Goal: Task Accomplishment & Management: Use online tool/utility

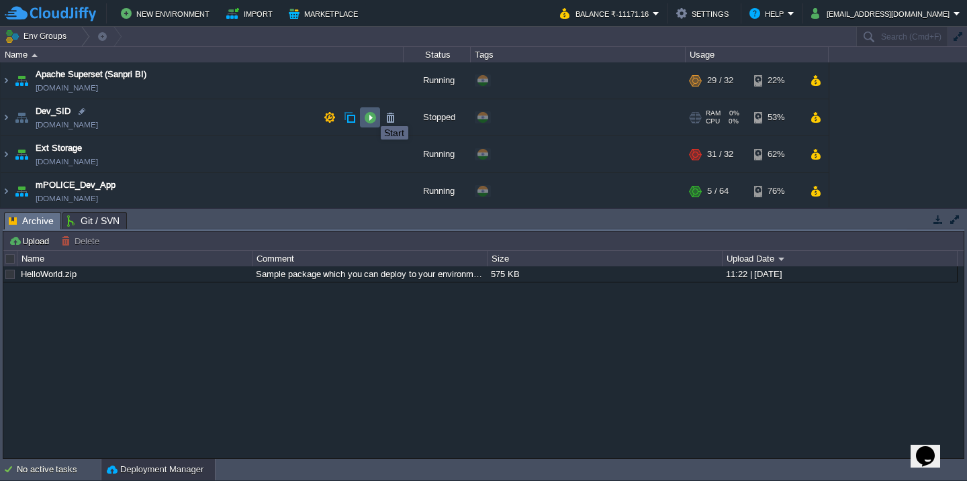
click at [371, 114] on button "button" at bounding box center [370, 117] width 12 height 12
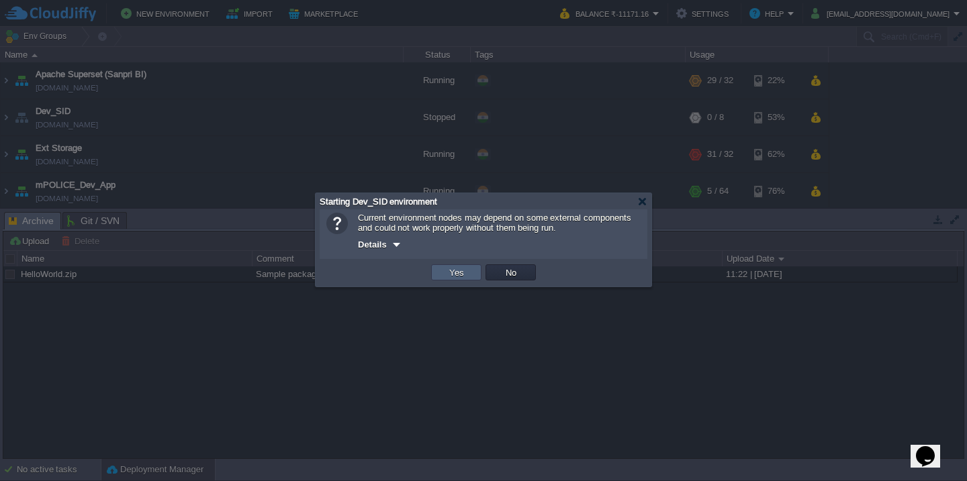
click at [463, 271] on button "Yes" at bounding box center [456, 273] width 23 height 12
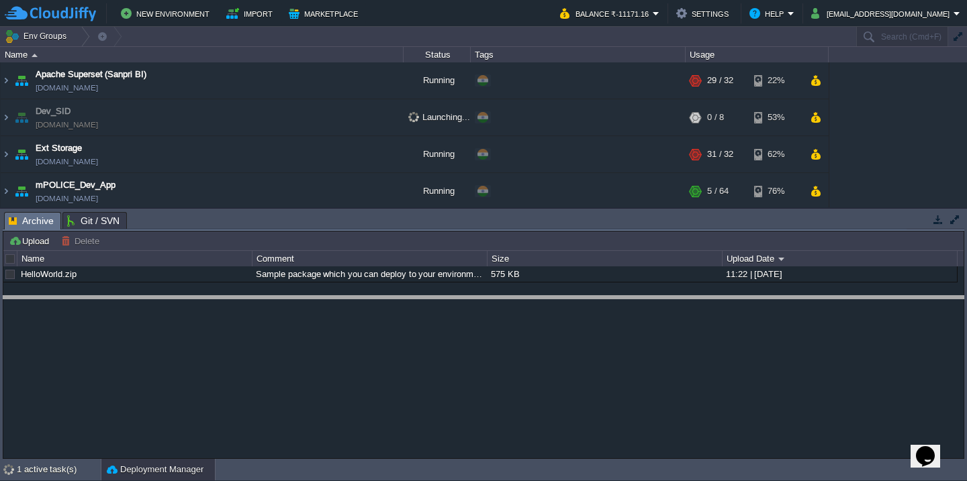
drag, startPoint x: 494, startPoint y: 228, endPoint x: 502, endPoint y: 322, distance: 94.3
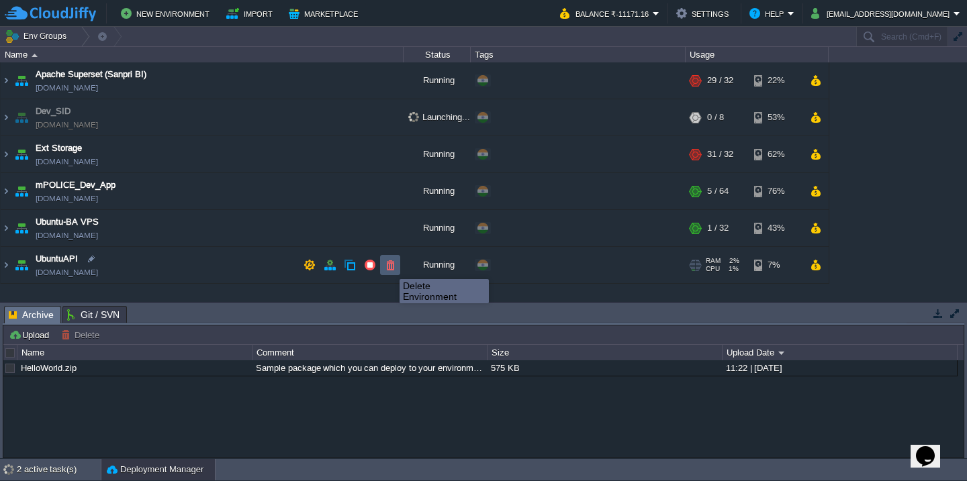
click at [389, 267] on button "button" at bounding box center [390, 265] width 12 height 12
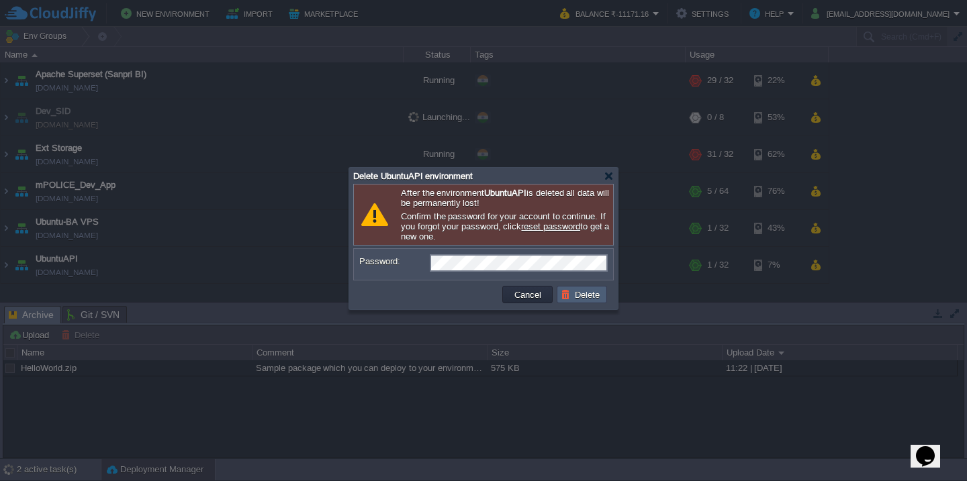
click at [573, 300] on button "Delete" at bounding box center [582, 295] width 43 height 12
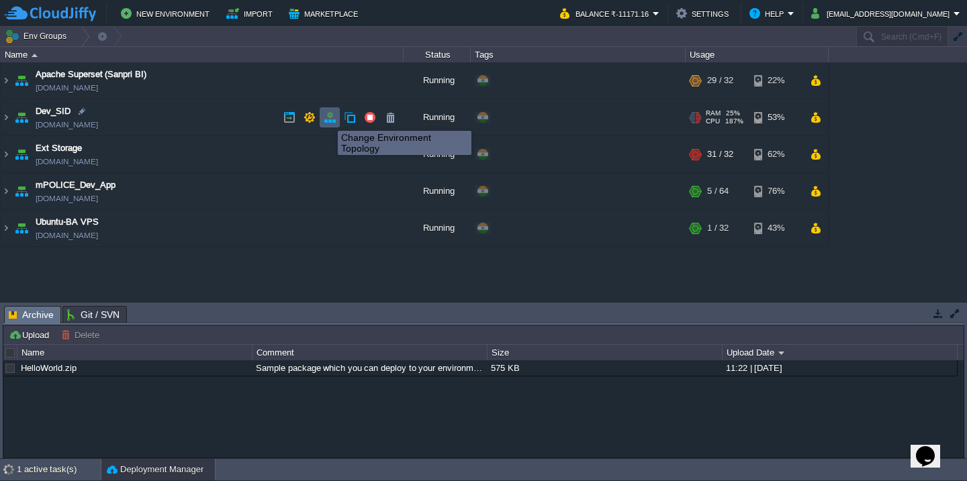
click at [328, 119] on button "button" at bounding box center [330, 117] width 12 height 12
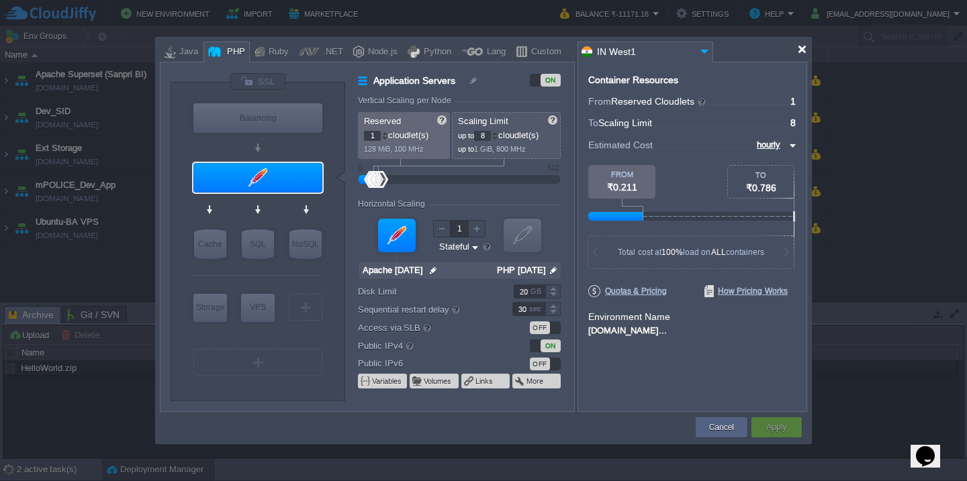
click at [800, 50] on div at bounding box center [802, 49] width 10 height 10
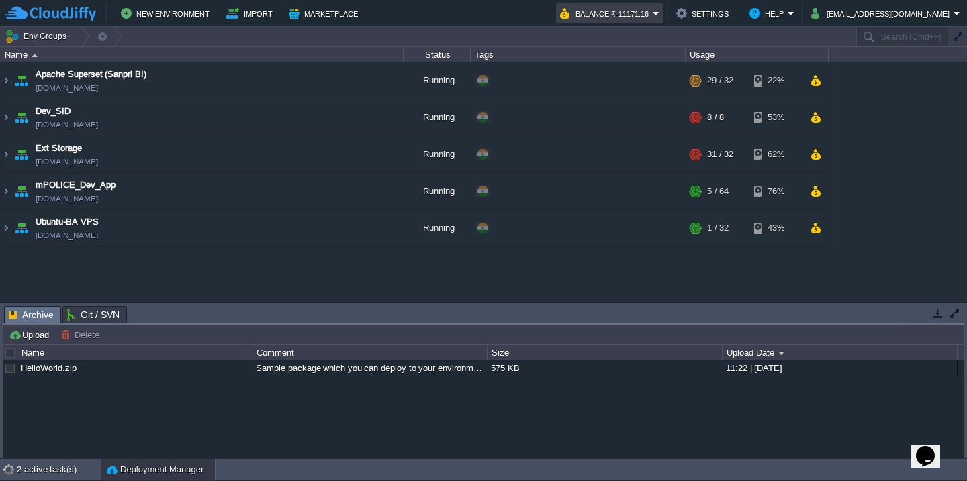
click at [653, 13] on button "Balance ₹-11171.16" at bounding box center [606, 13] width 93 height 16
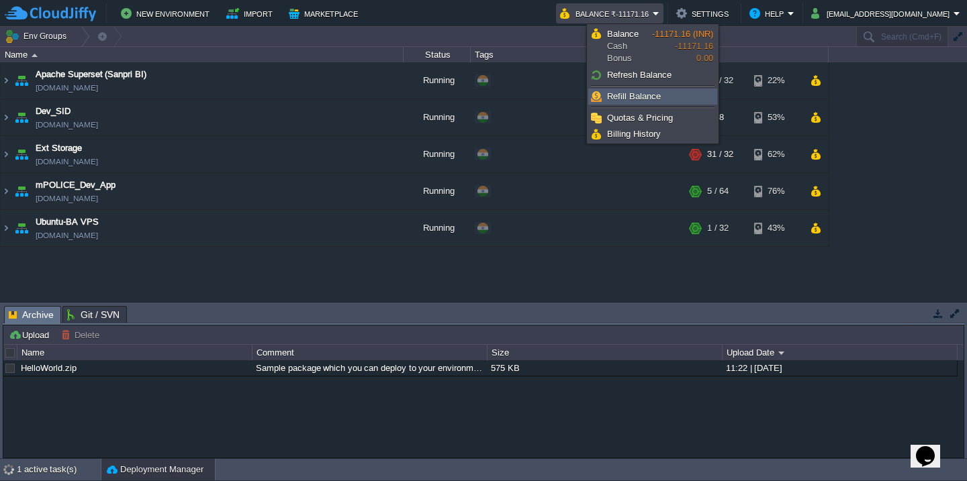
click at [670, 101] on link "Refill Balance" at bounding box center [653, 96] width 128 height 15
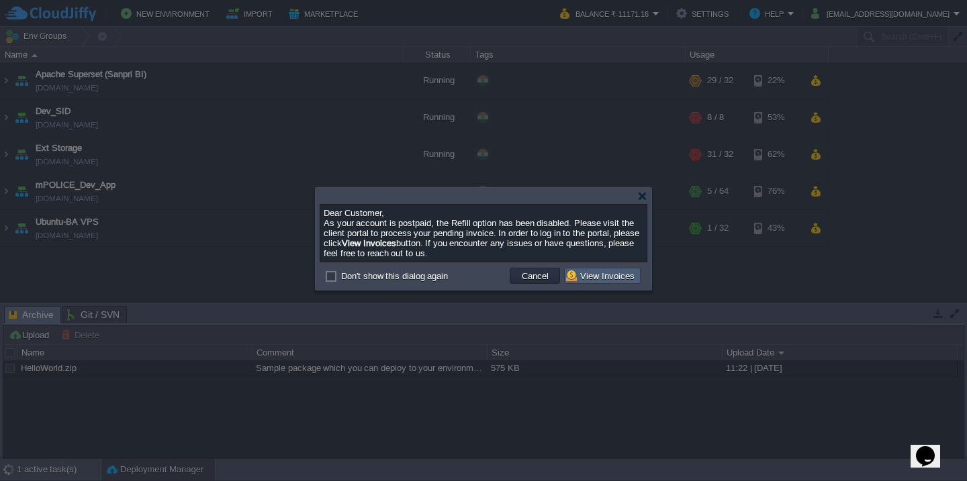
click at [624, 278] on button "View Invoices" at bounding box center [602, 276] width 73 height 12
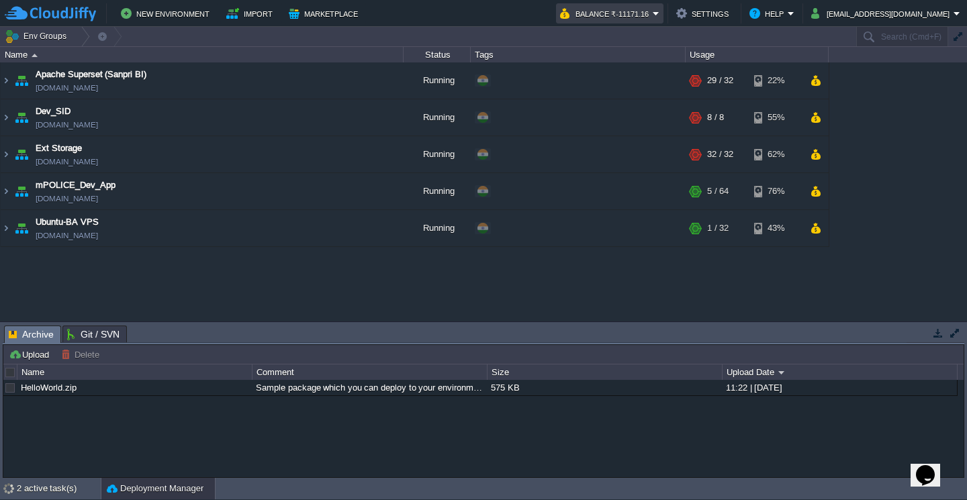
click at [653, 13] on button "Balance ₹-11171.16" at bounding box center [606, 13] width 93 height 16
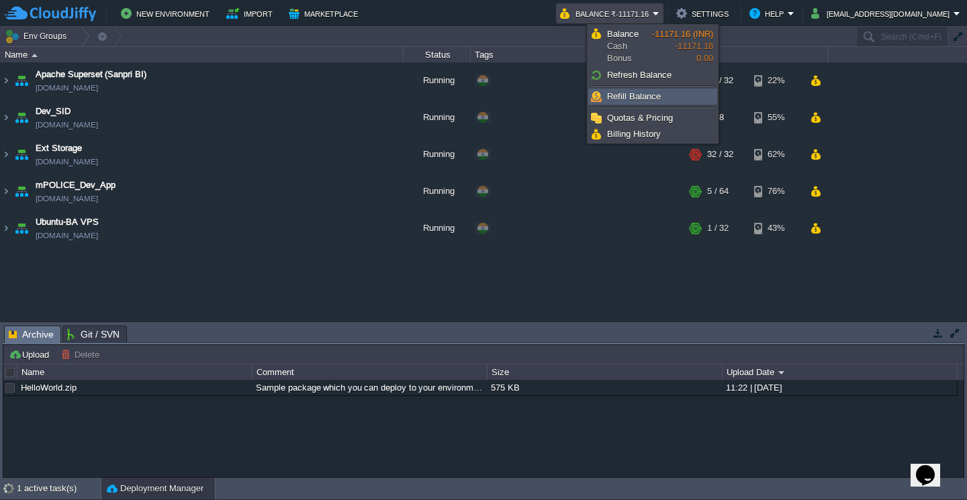
click at [653, 100] on span "Refill Balance" at bounding box center [634, 96] width 54 height 10
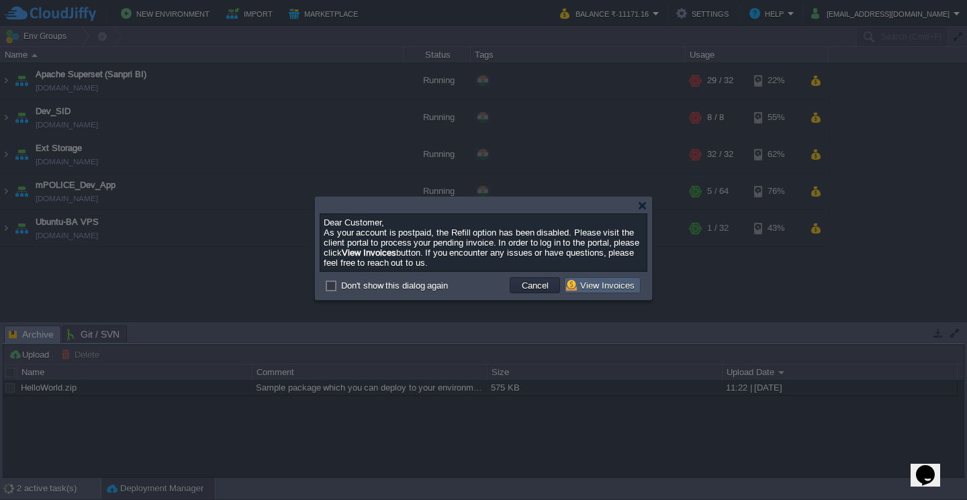
click at [604, 287] on button "View Invoices" at bounding box center [602, 285] width 73 height 12
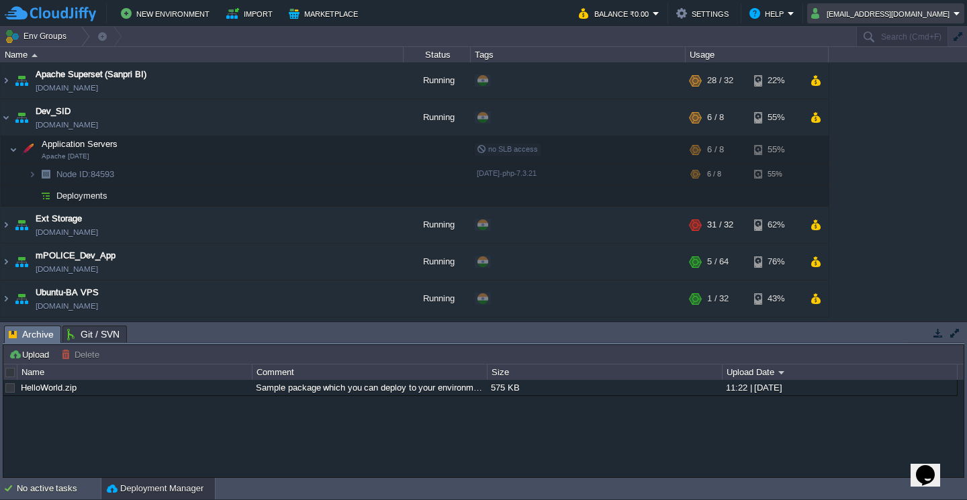
click at [888, 11] on button "[EMAIL_ADDRESS][DOMAIN_NAME]" at bounding box center [882, 13] width 142 height 16
click at [888, 73] on span "Sign out" at bounding box center [892, 71] width 32 height 10
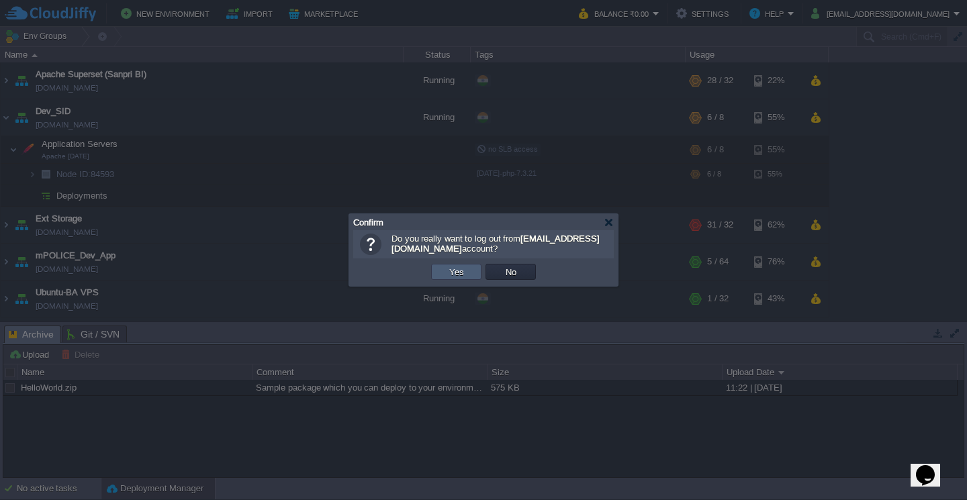
click at [453, 271] on button "Yes" at bounding box center [456, 272] width 23 height 12
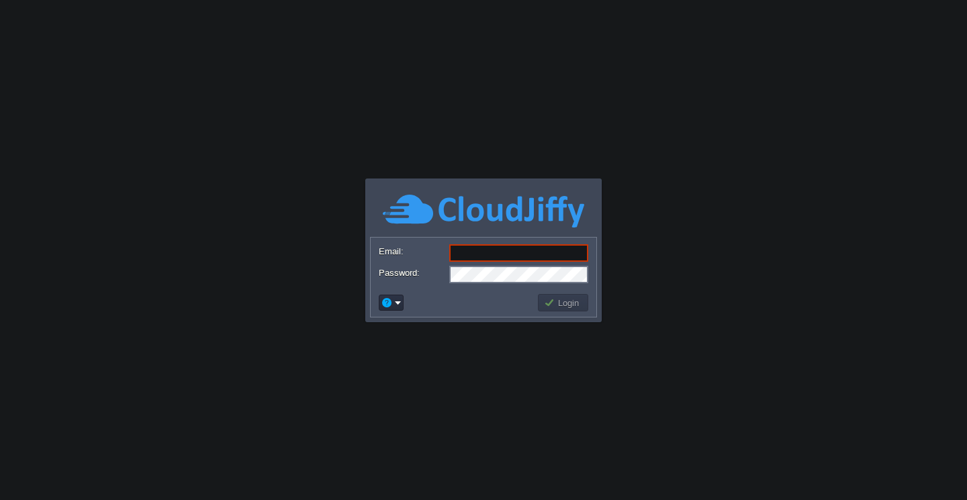
click at [737, 275] on body "Application Platform v.8.10.2 Email: Password: Login" at bounding box center [483, 250] width 967 height 500
click at [518, 255] on input "Email:" at bounding box center [518, 252] width 139 height 17
type input "devops@sanpri.net"
click at [573, 302] on button "Login" at bounding box center [563, 303] width 39 height 12
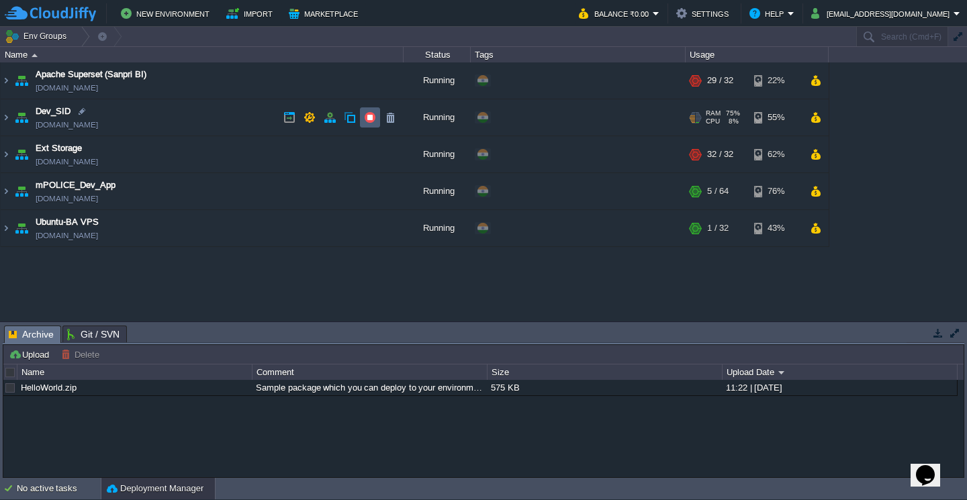
click at [368, 115] on button "button" at bounding box center [370, 117] width 12 height 12
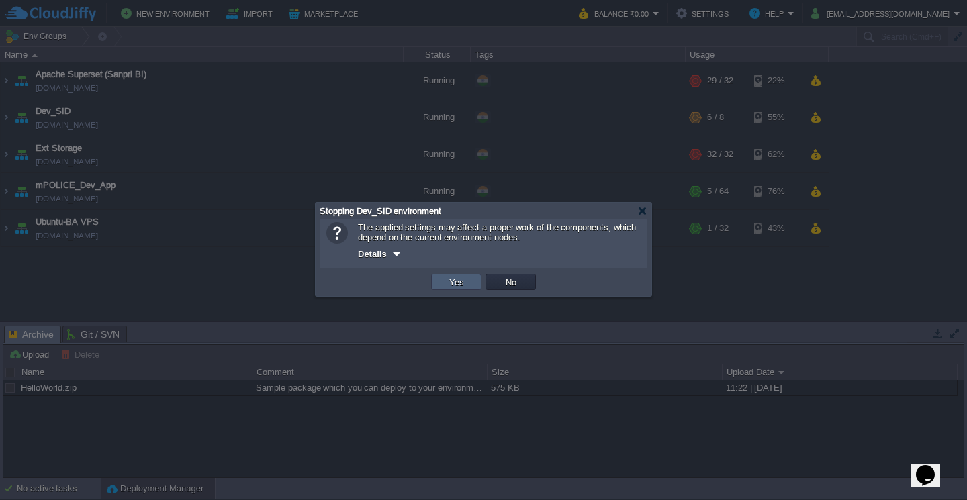
click at [464, 281] on button "Yes" at bounding box center [456, 282] width 23 height 12
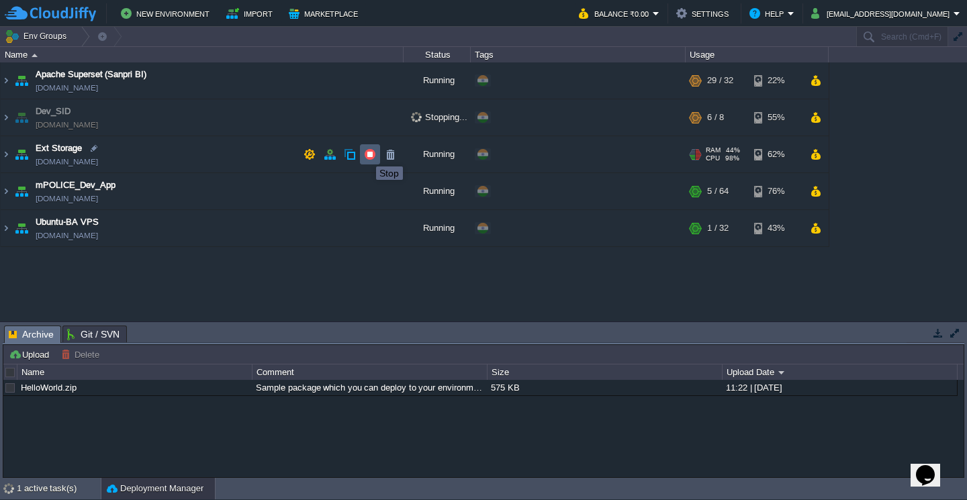
click at [366, 154] on button "button" at bounding box center [370, 154] width 12 height 12
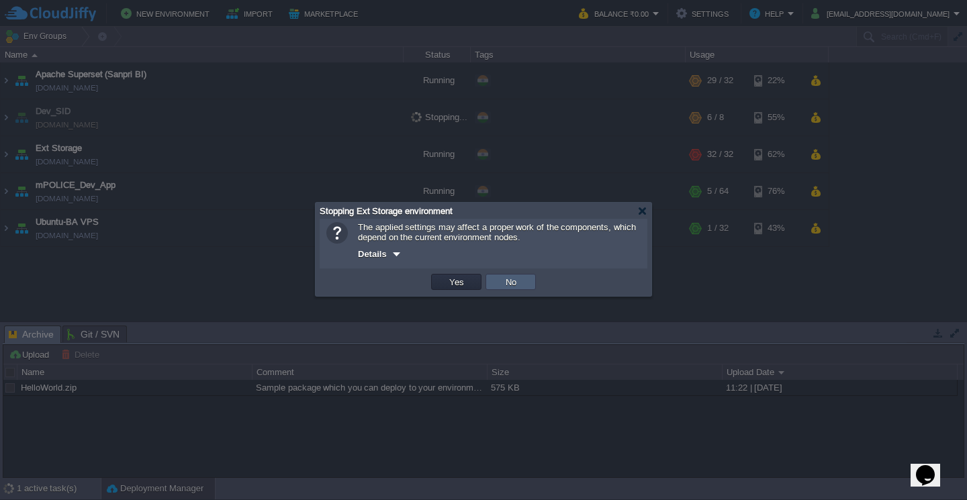
click at [522, 285] on td "No" at bounding box center [510, 282] width 50 height 16
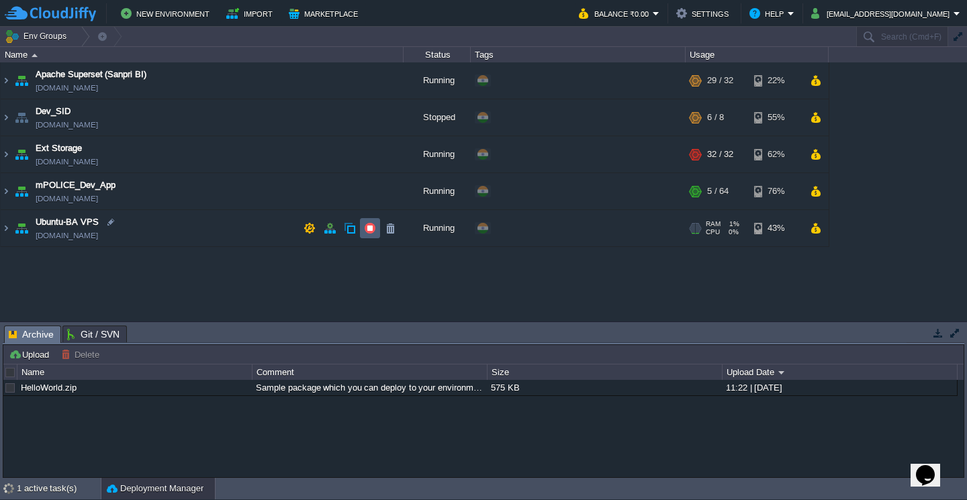
click at [373, 231] on button "button" at bounding box center [370, 228] width 12 height 12
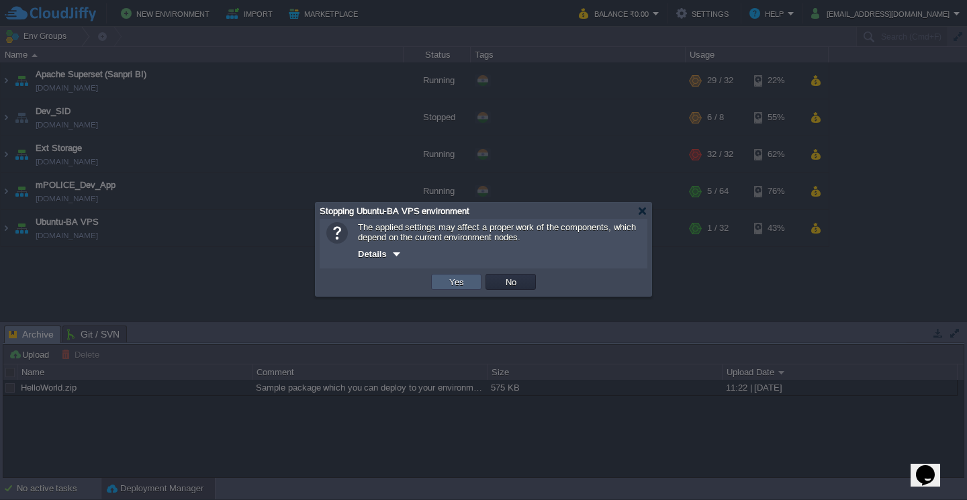
click at [464, 282] on button "Yes" at bounding box center [456, 282] width 23 height 12
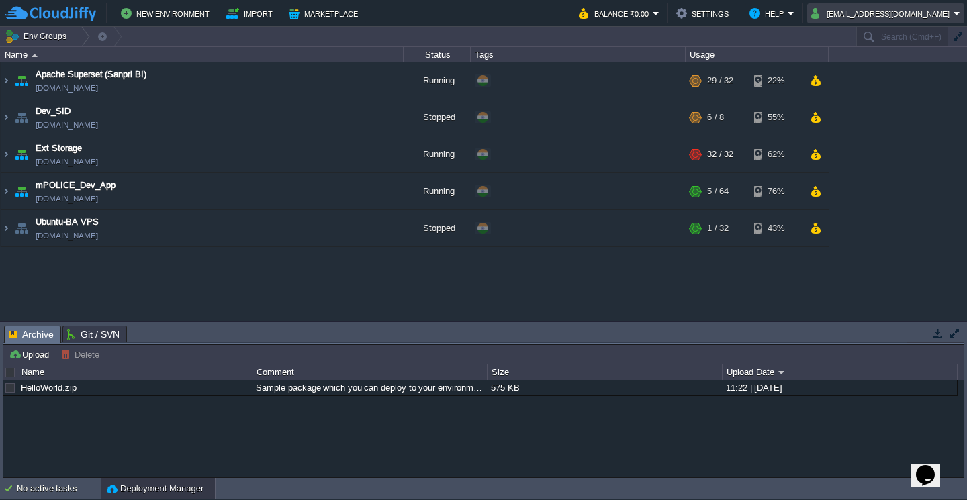
click at [900, 11] on button "devops@sanpri.net" at bounding box center [882, 13] width 142 height 16
click at [911, 74] on link "Sign out" at bounding box center [909, 71] width 103 height 15
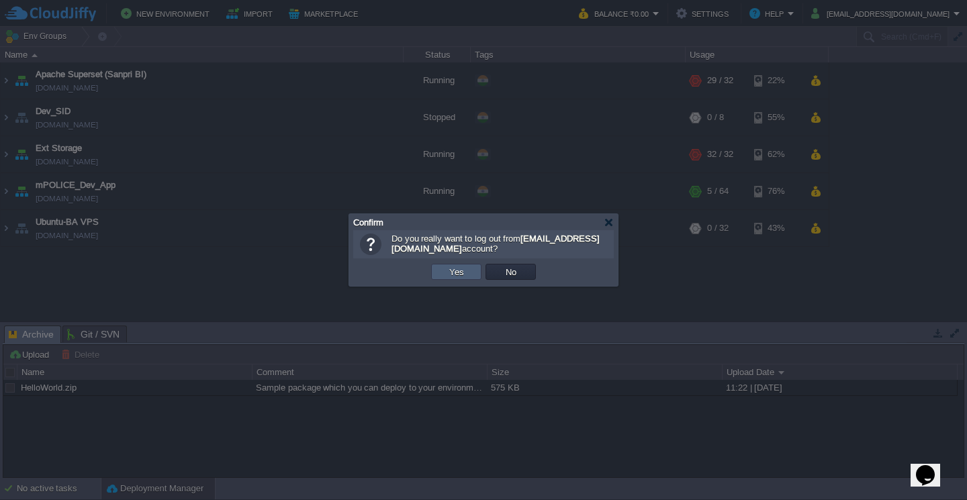
click at [464, 276] on button "Yes" at bounding box center [456, 272] width 23 height 12
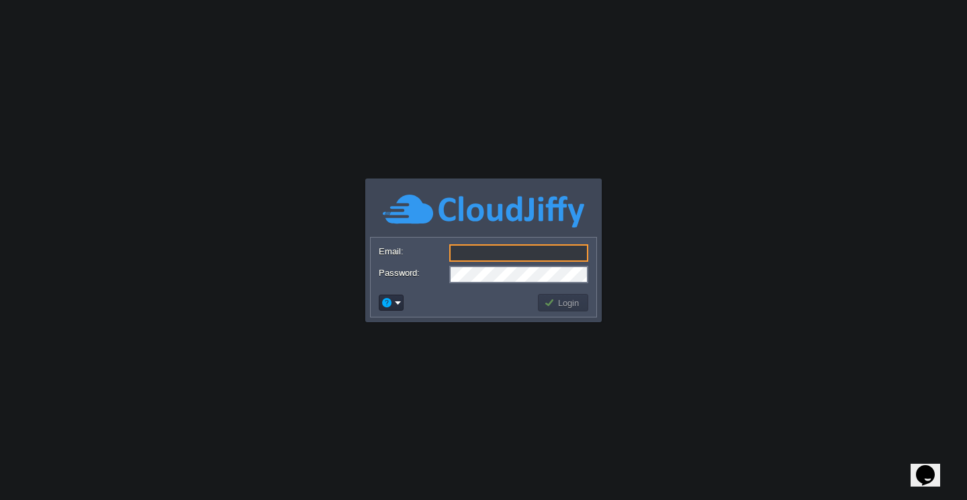
click at [498, 254] on input "Email:" at bounding box center [518, 252] width 139 height 17
type input "system@sanpri.net"
click at [556, 304] on button "Login" at bounding box center [563, 303] width 39 height 12
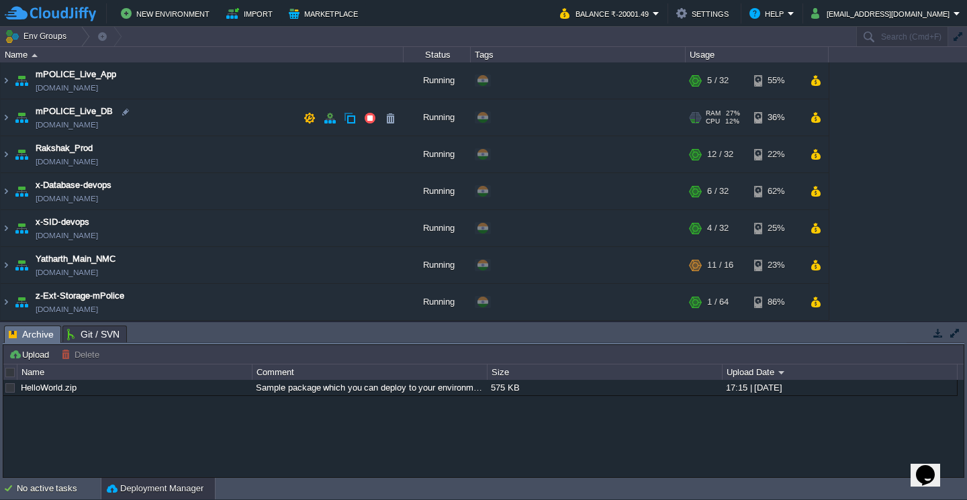
scroll to position [37, 0]
click at [653, 11] on button "Balance ₹-20001.49" at bounding box center [606, 13] width 93 height 16
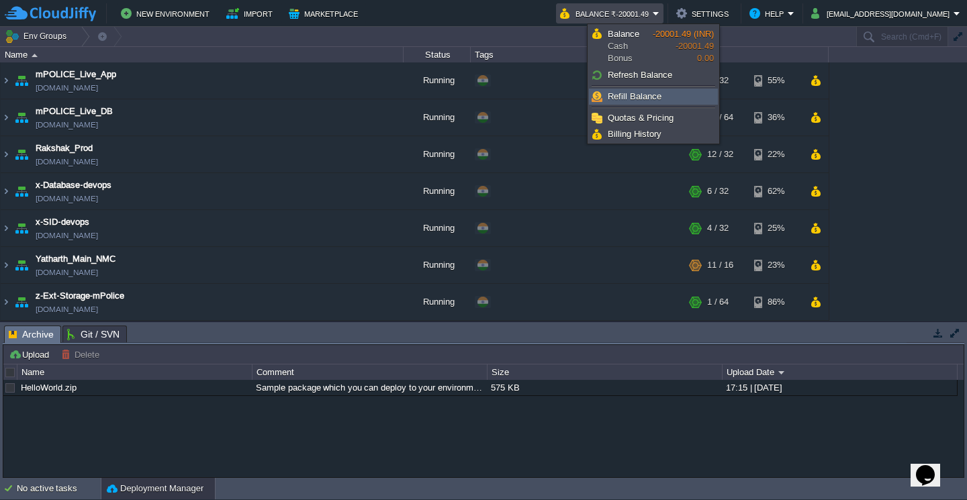
click at [638, 98] on span "Refill Balance" at bounding box center [635, 96] width 54 height 10
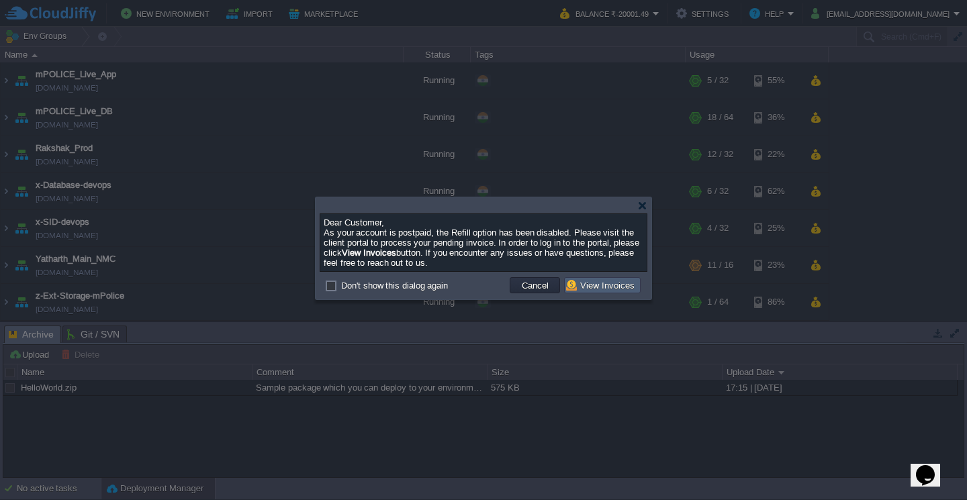
click at [618, 291] on button "View Invoices" at bounding box center [602, 285] width 73 height 12
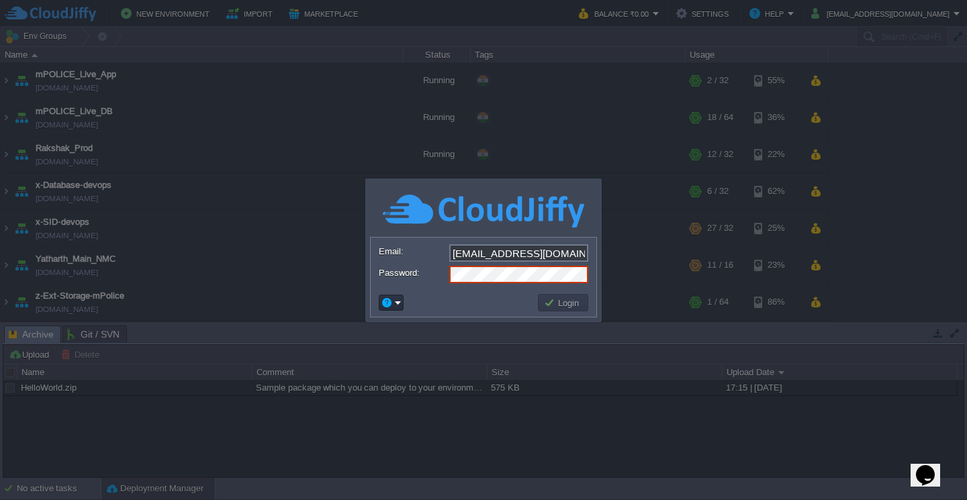
click at [379, 199] on div at bounding box center [483, 209] width 227 height 52
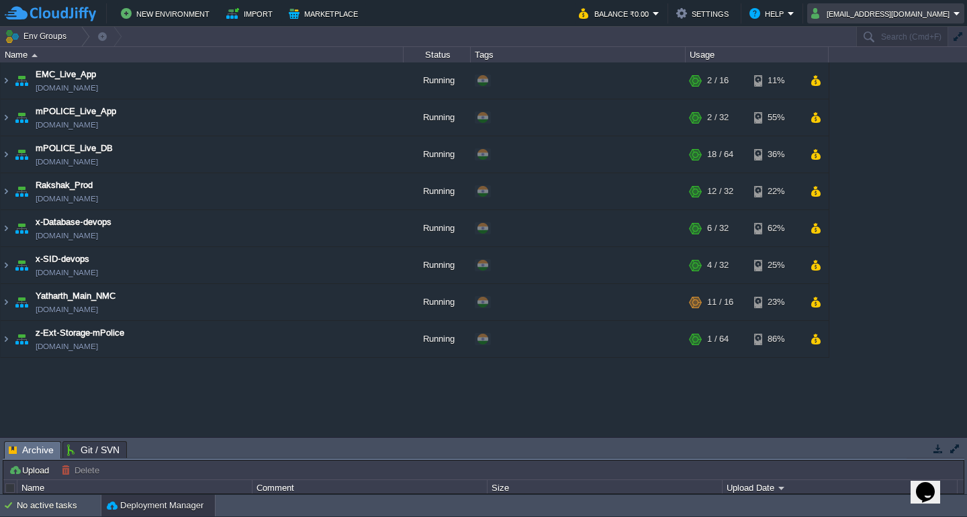
click at [889, 16] on button "[EMAIL_ADDRESS][DOMAIN_NAME]" at bounding box center [882, 13] width 142 height 16
click at [889, 68] on span "Sign out" at bounding box center [892, 71] width 32 height 10
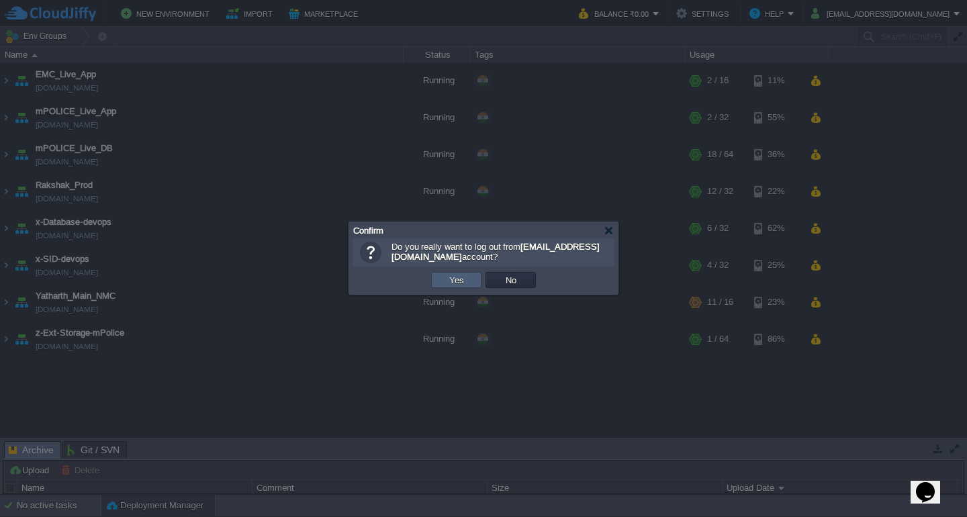
click at [463, 287] on td "Yes" at bounding box center [456, 280] width 50 height 16
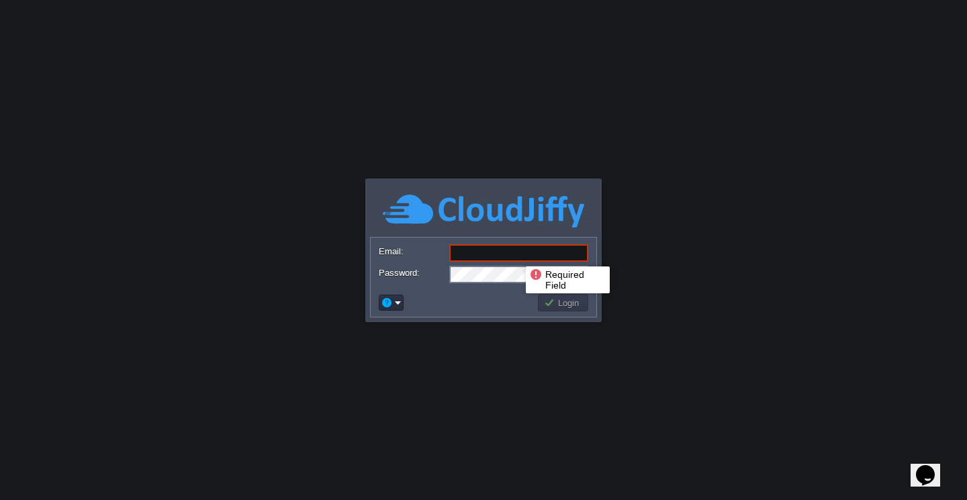
click at [516, 254] on input "Email:" at bounding box center [518, 252] width 139 height 17
type input "devops@sanpri.net"
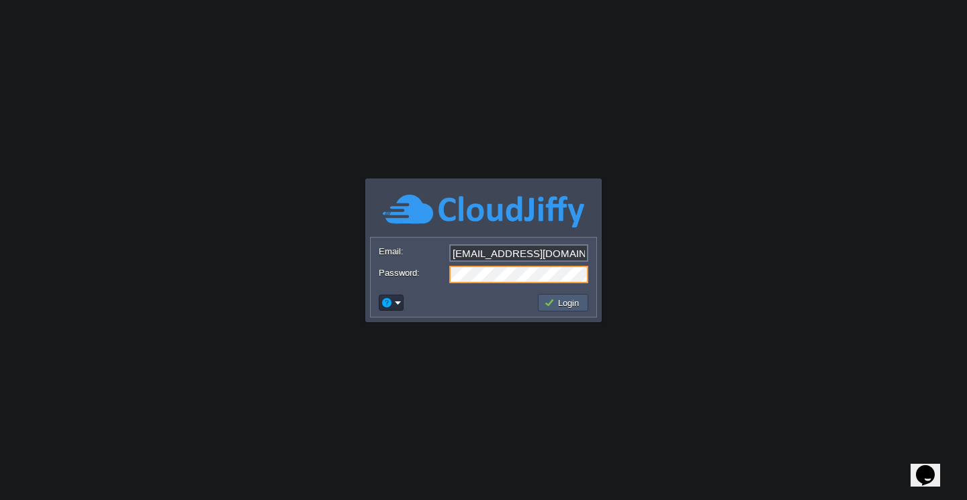
click at [561, 301] on button "Login" at bounding box center [563, 303] width 39 height 12
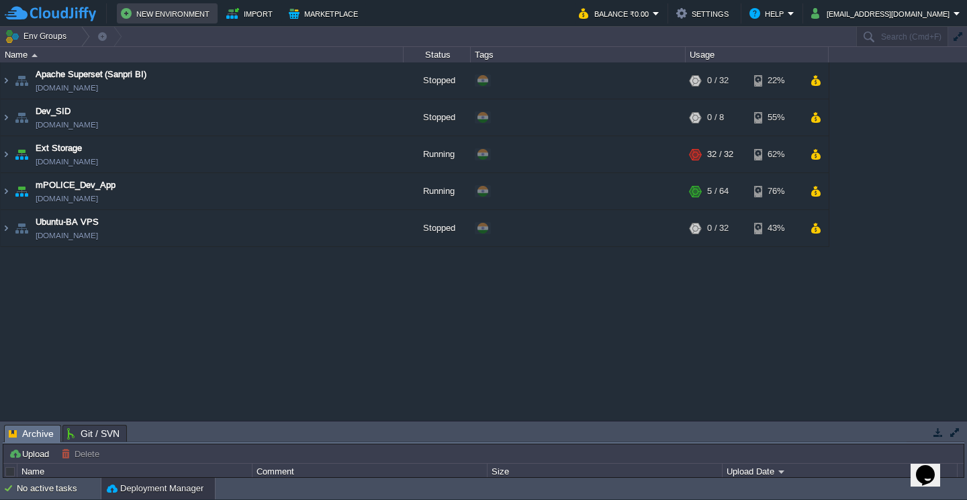
click at [174, 15] on button "New Environment" at bounding box center [167, 13] width 93 height 16
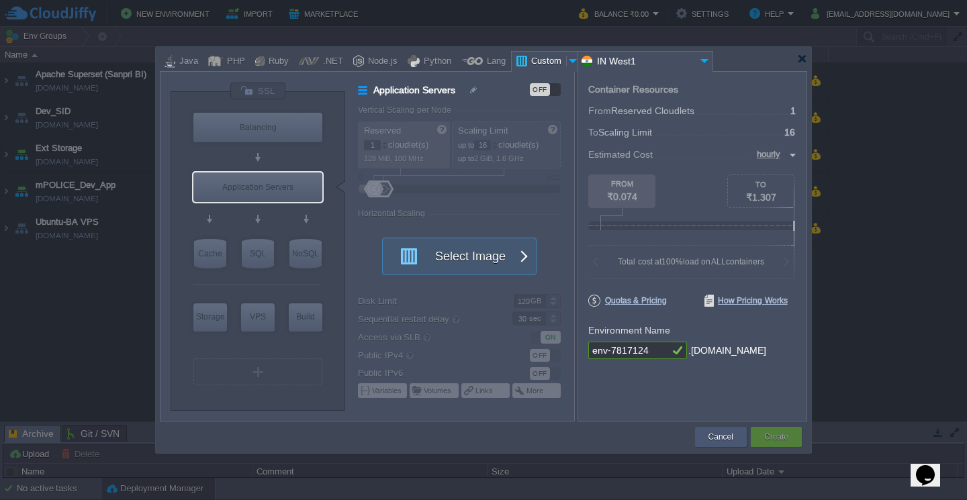
click at [723, 442] on button "Cancel" at bounding box center [720, 436] width 25 height 13
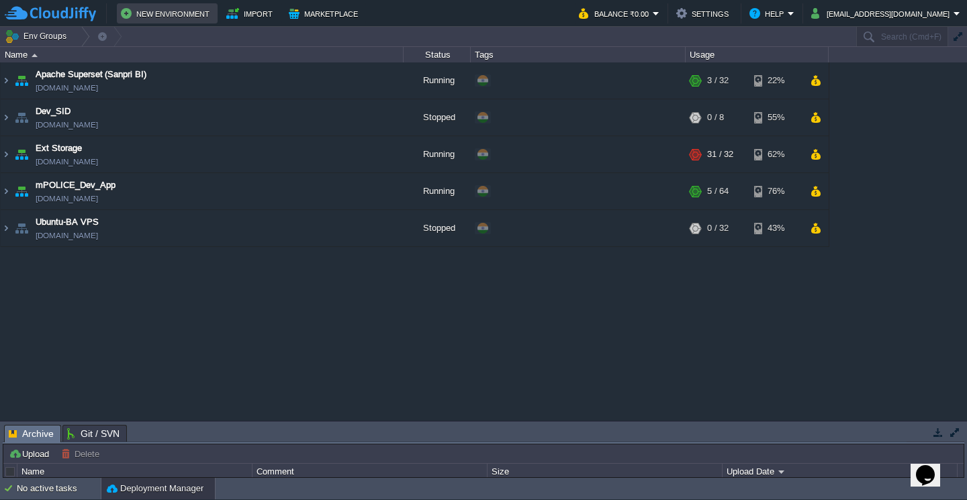
click at [146, 11] on button "New Environment" at bounding box center [167, 13] width 93 height 16
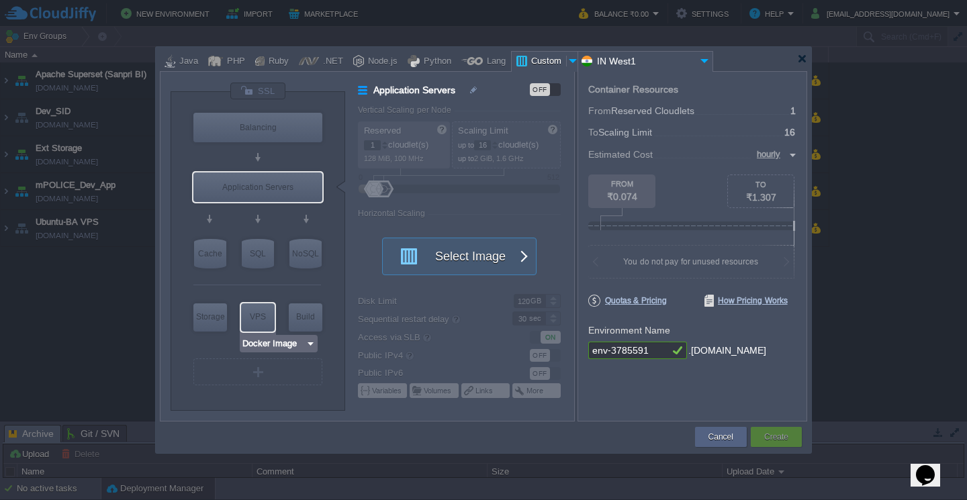
click at [274, 346] on input "Docker Image" at bounding box center [274, 343] width 64 height 13
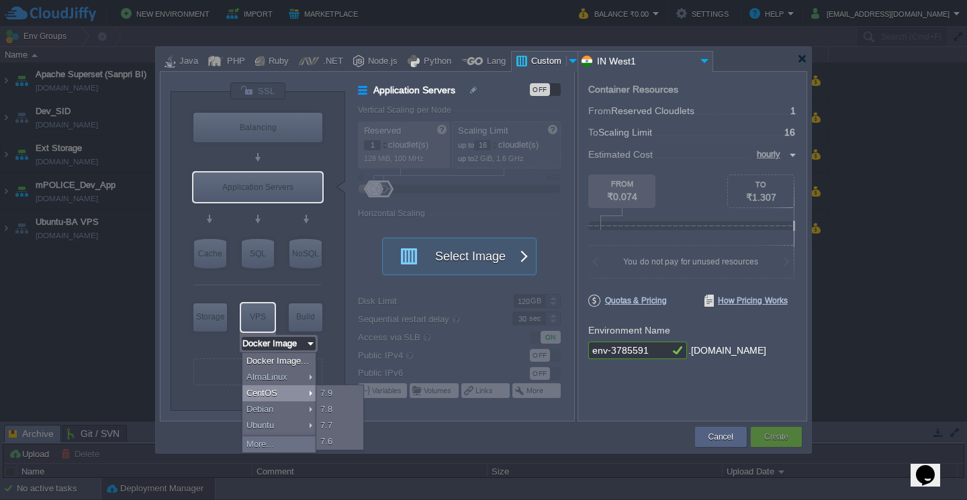
click at [497, 429] on td at bounding box center [426, 437] width 533 height 24
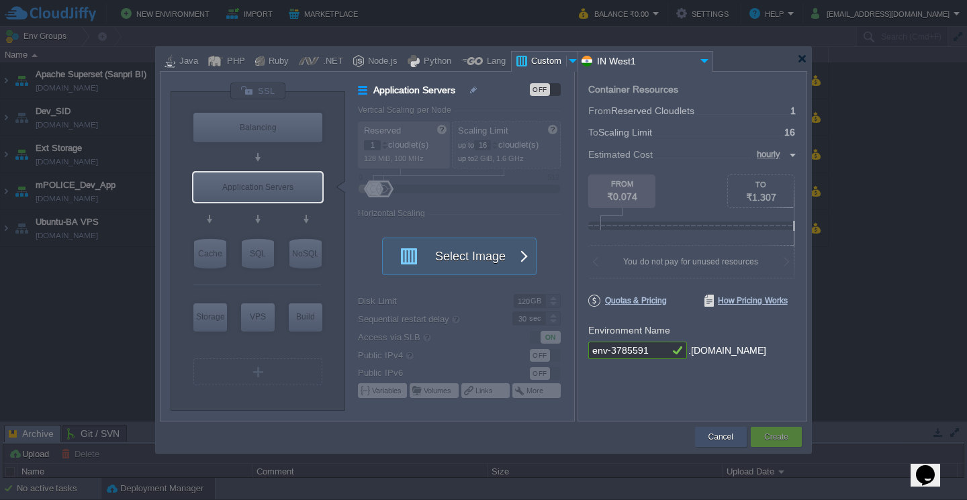
click at [715, 434] on button "Cancel" at bounding box center [720, 436] width 25 height 13
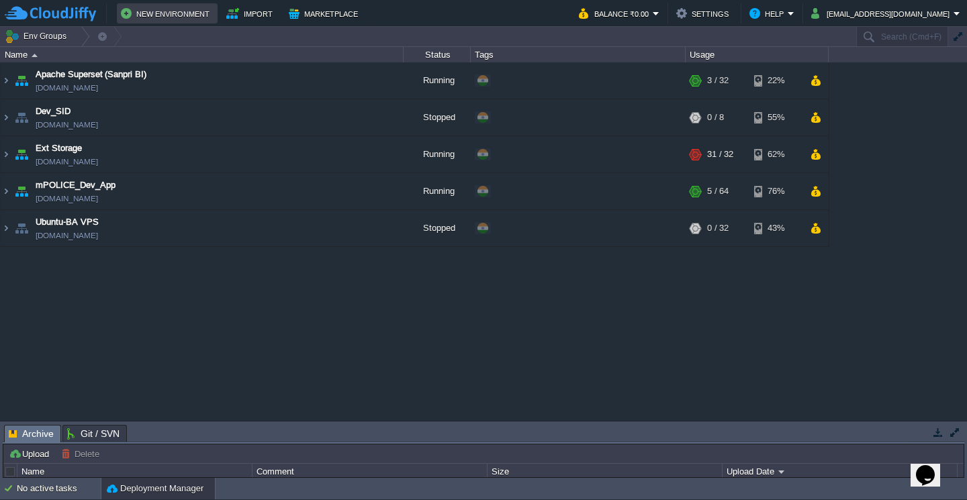
click at [175, 16] on button "New Environment" at bounding box center [167, 13] width 93 height 16
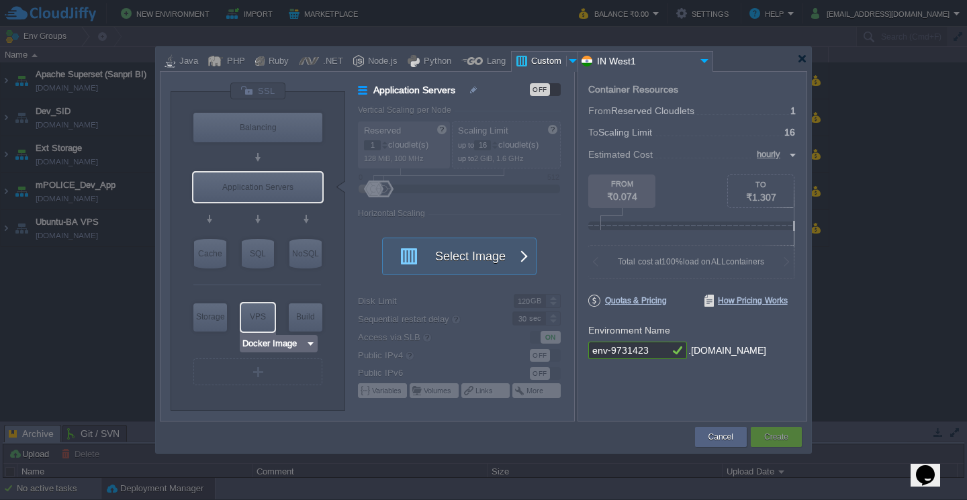
click at [274, 344] on input "Docker Image" at bounding box center [274, 343] width 64 height 13
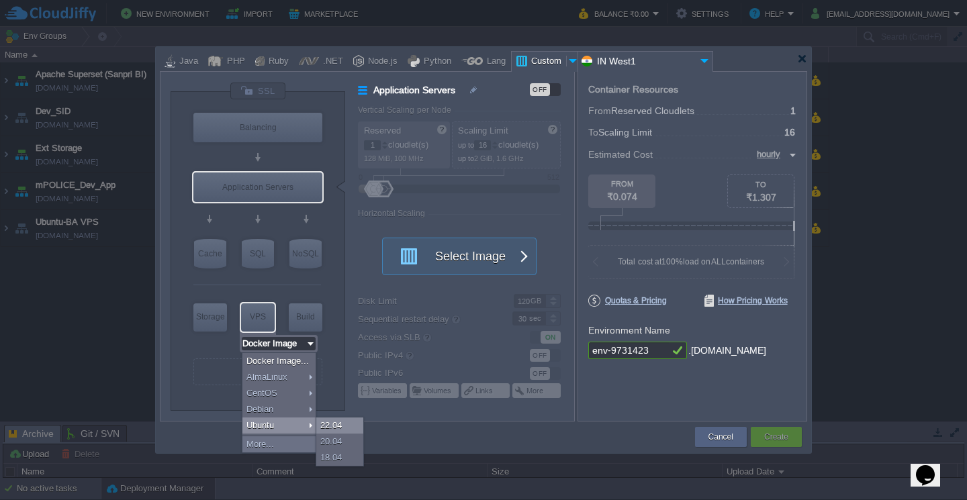
click at [326, 426] on div "22.04" at bounding box center [339, 426] width 47 height 16
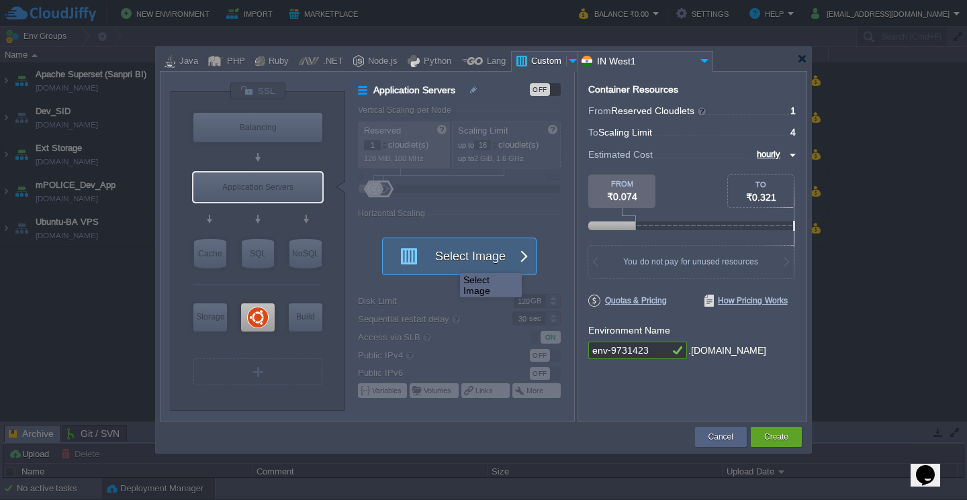
click at [450, 261] on button "Select Image" at bounding box center [451, 256] width 121 height 36
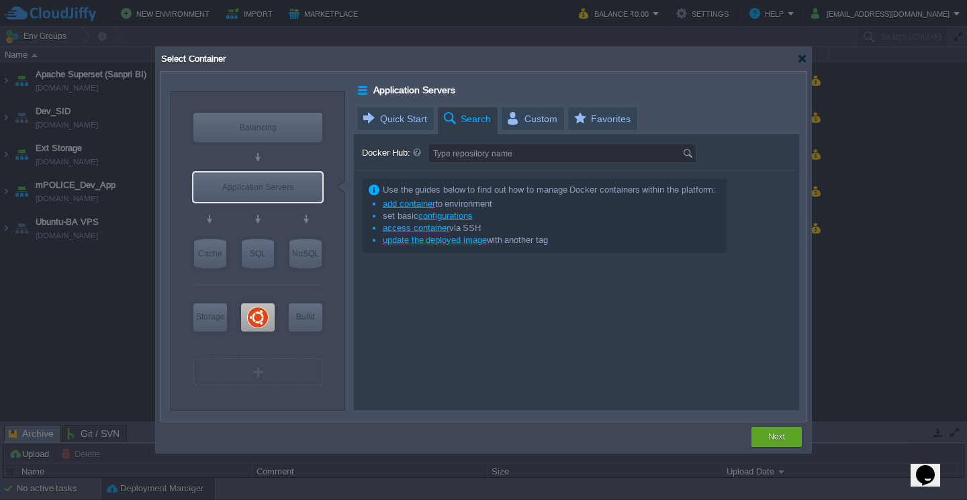
click at [438, 232] on link "access container" at bounding box center [416, 228] width 66 height 10
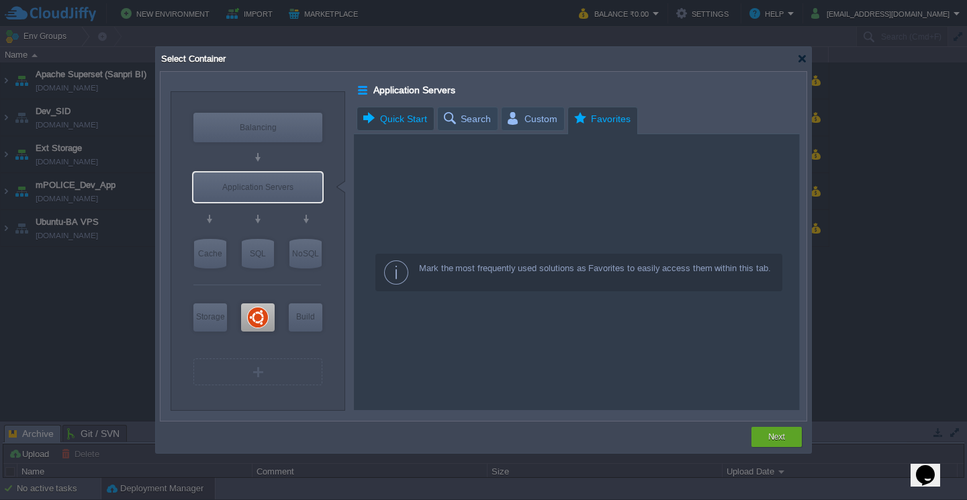
click at [412, 122] on span "Quick Start" at bounding box center [394, 118] width 66 height 23
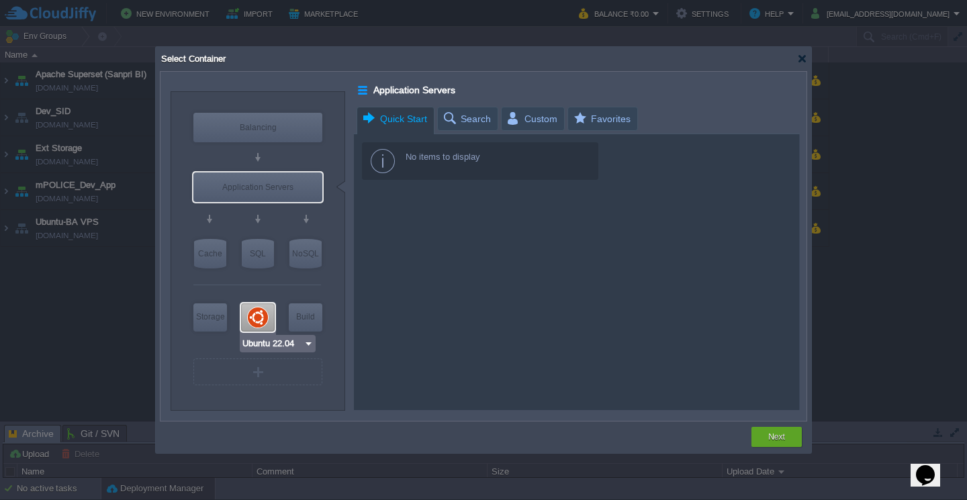
type input "Docker Image"
click at [779, 440] on button "Next" at bounding box center [776, 436] width 17 height 13
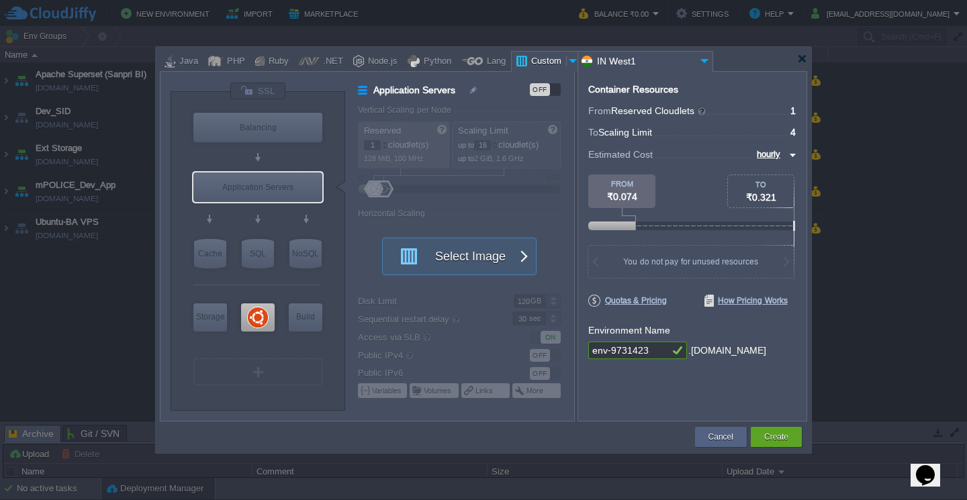
click at [385, 193] on div at bounding box center [466, 263] width 216 height 316
drag, startPoint x: 385, startPoint y: 193, endPoint x: 408, endPoint y: 189, distance: 23.2
click at [408, 189] on div at bounding box center [466, 263] width 216 height 316
click at [774, 440] on button "Create" at bounding box center [776, 436] width 24 height 13
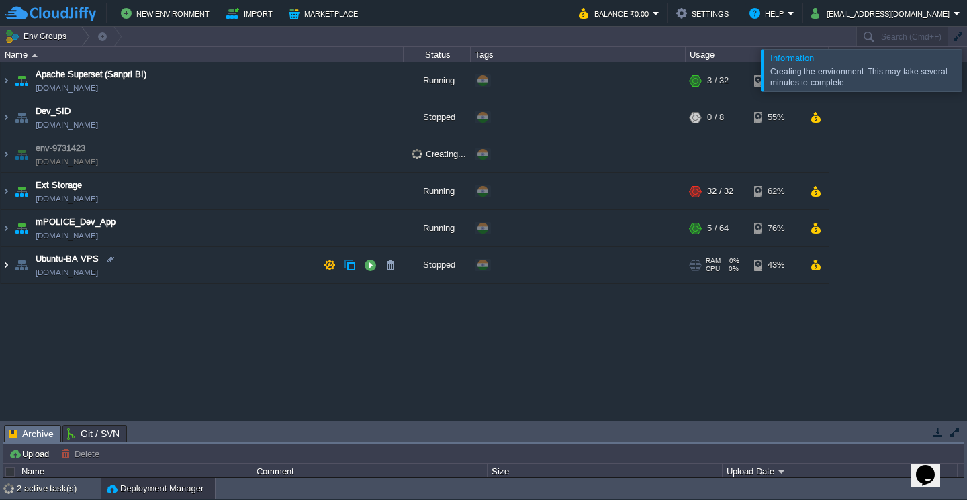
click at [9, 265] on img at bounding box center [6, 265] width 11 height 36
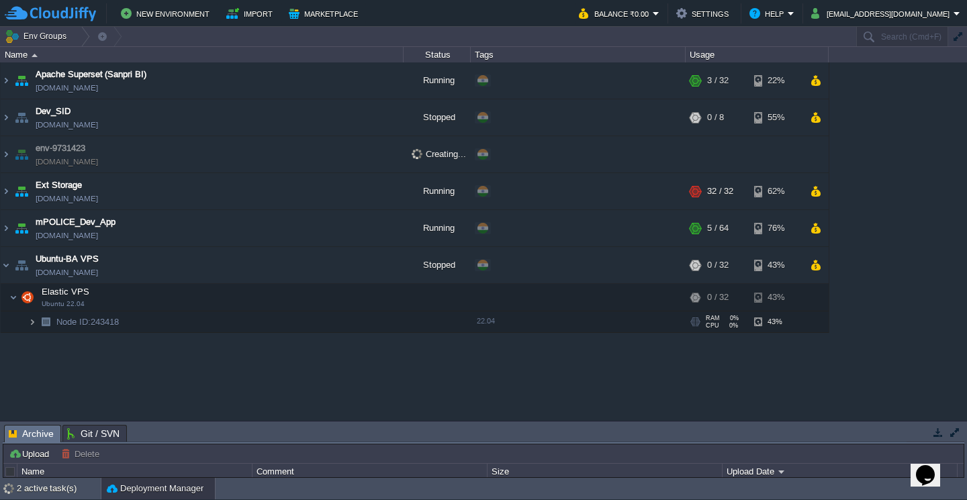
click at [34, 324] on img at bounding box center [32, 322] width 8 height 21
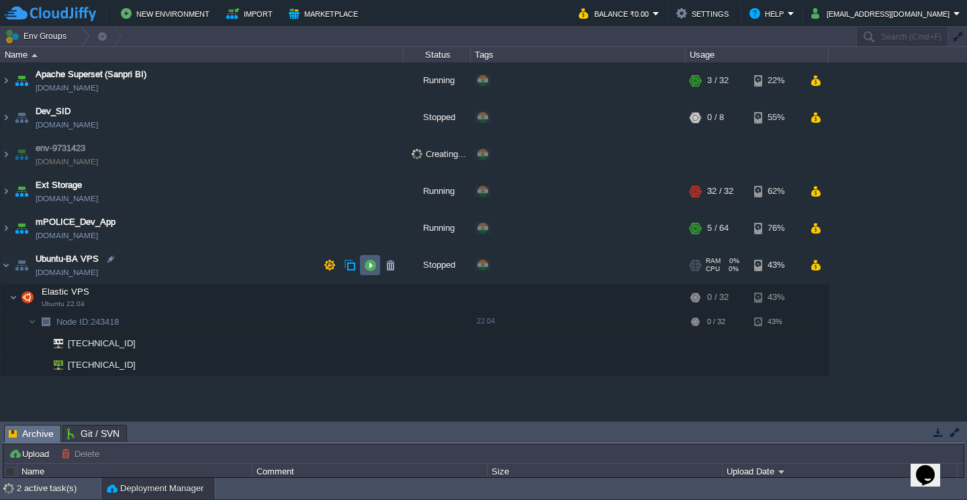
click at [372, 267] on button "button" at bounding box center [370, 265] width 12 height 12
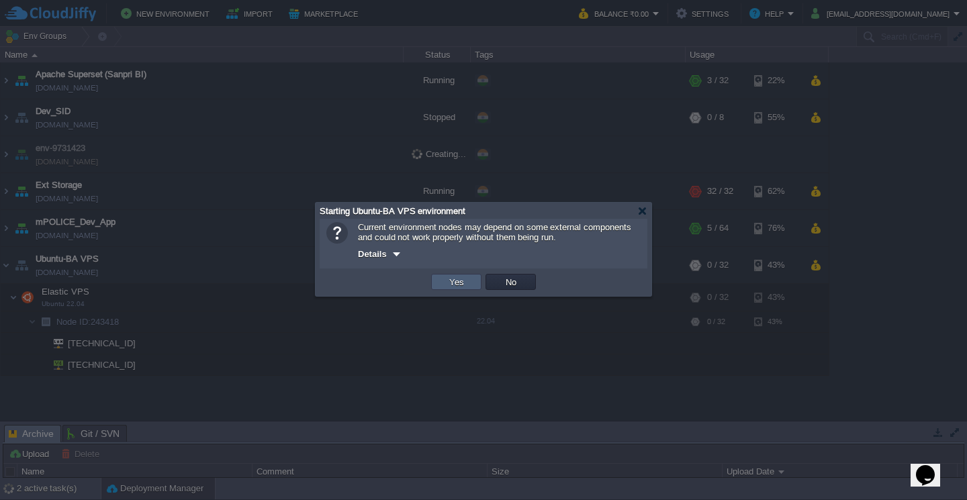
click at [450, 285] on button "Yes" at bounding box center [456, 282] width 23 height 12
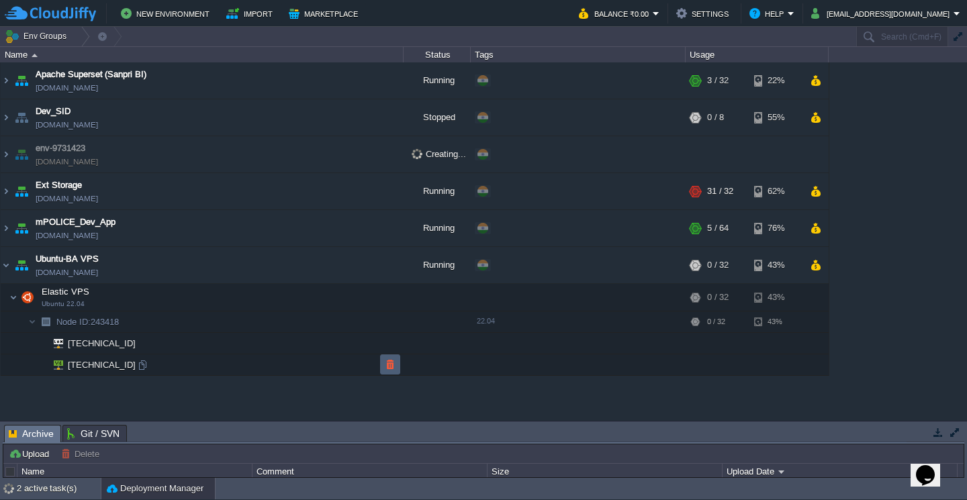
click at [385, 369] on button "button" at bounding box center [390, 365] width 12 height 12
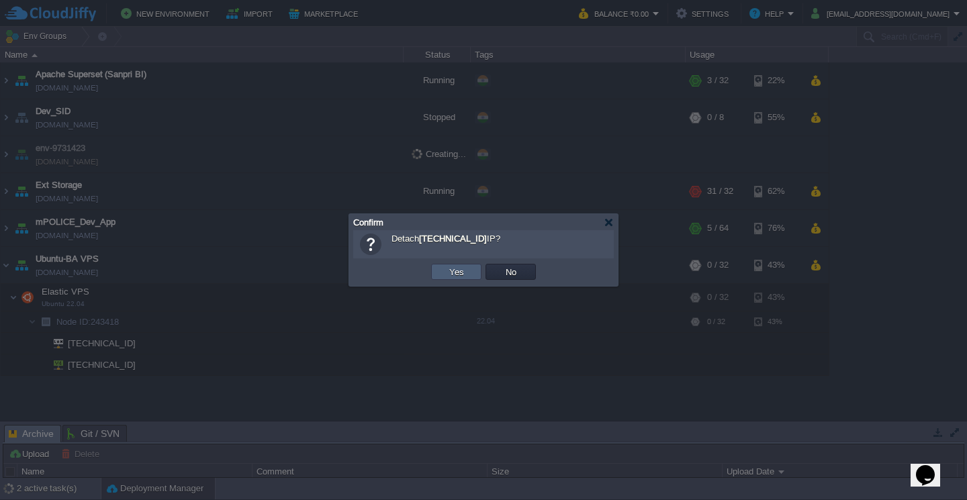
click at [451, 271] on button "Yes" at bounding box center [456, 272] width 23 height 12
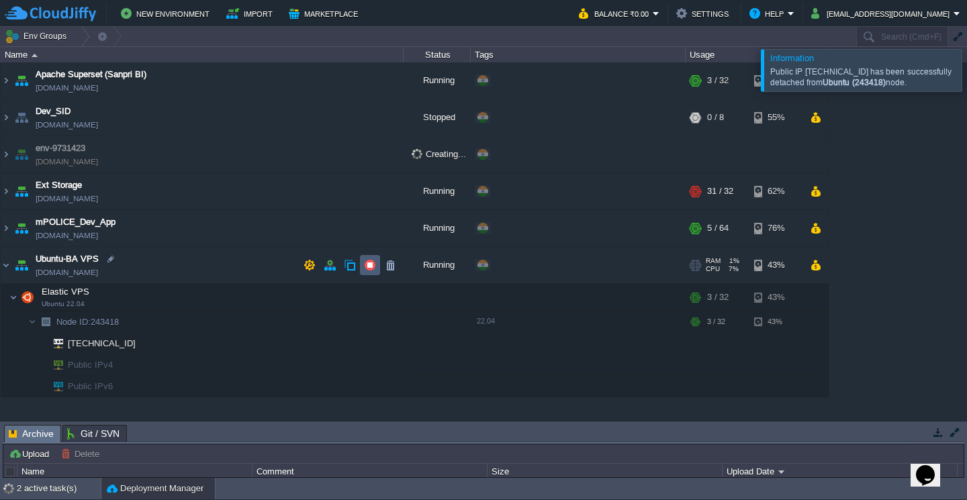
click at [369, 267] on button "button" at bounding box center [370, 265] width 12 height 12
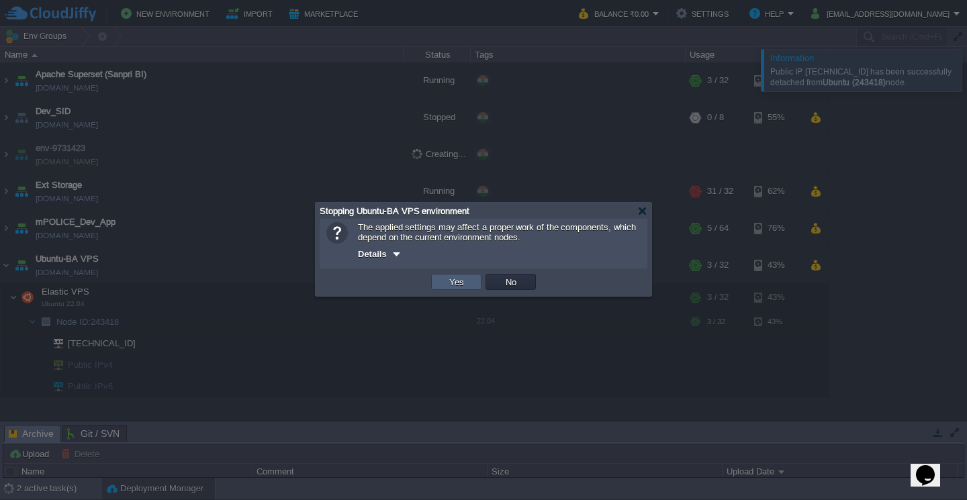
click at [449, 277] on td "Yes" at bounding box center [456, 282] width 50 height 16
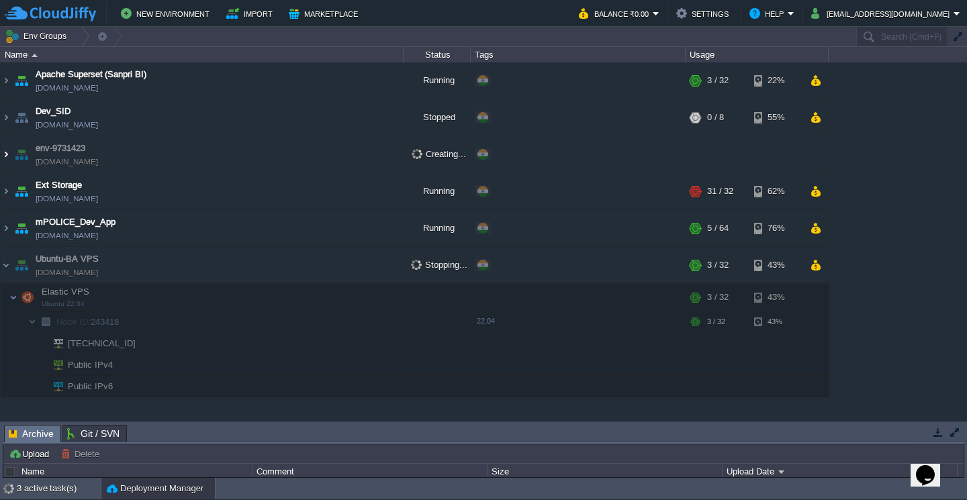
click at [11, 154] on img at bounding box center [6, 154] width 11 height 36
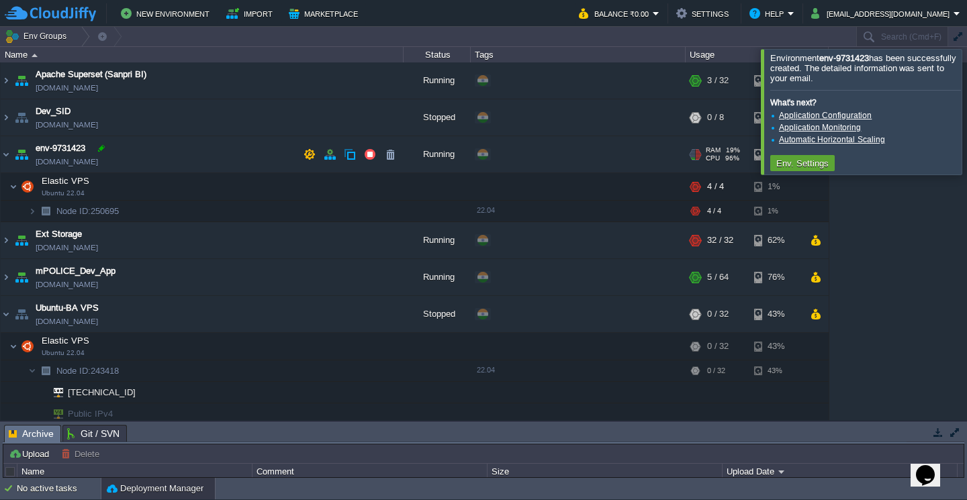
click at [101, 150] on div at bounding box center [101, 148] width 12 height 12
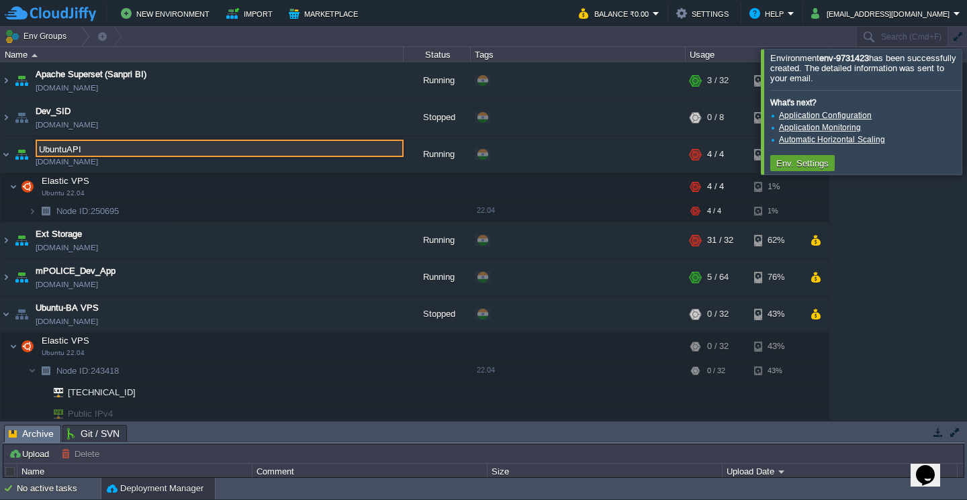
type input "UbuntuAPI"
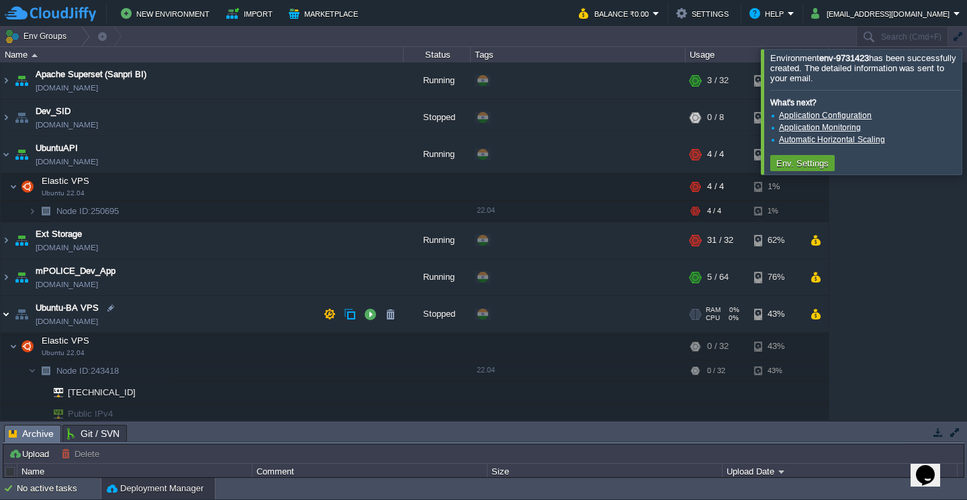
click at [4, 316] on img at bounding box center [6, 314] width 11 height 36
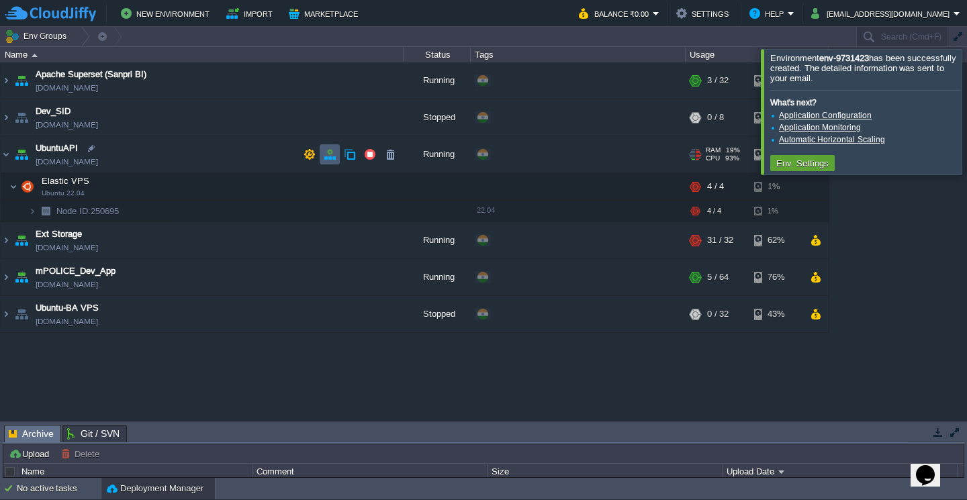
click at [332, 151] on button "button" at bounding box center [330, 154] width 12 height 12
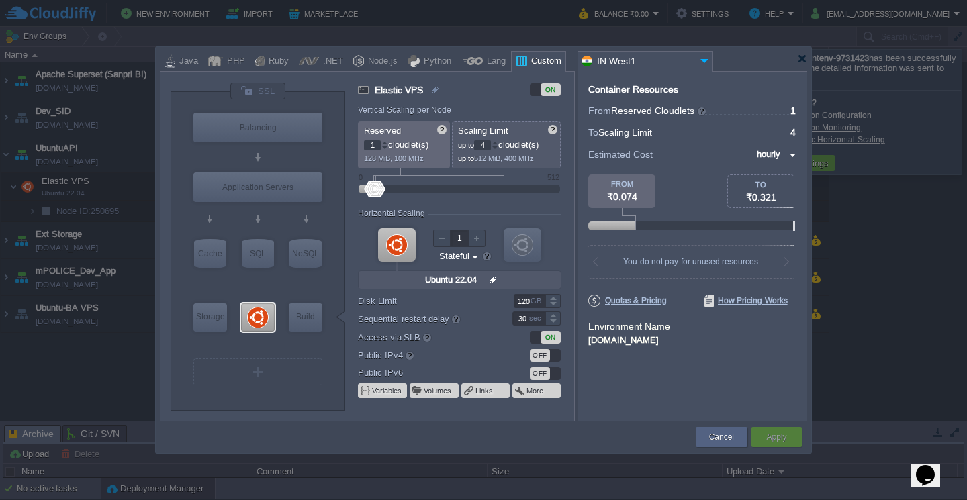
type input "1"
type input "2"
type input "5"
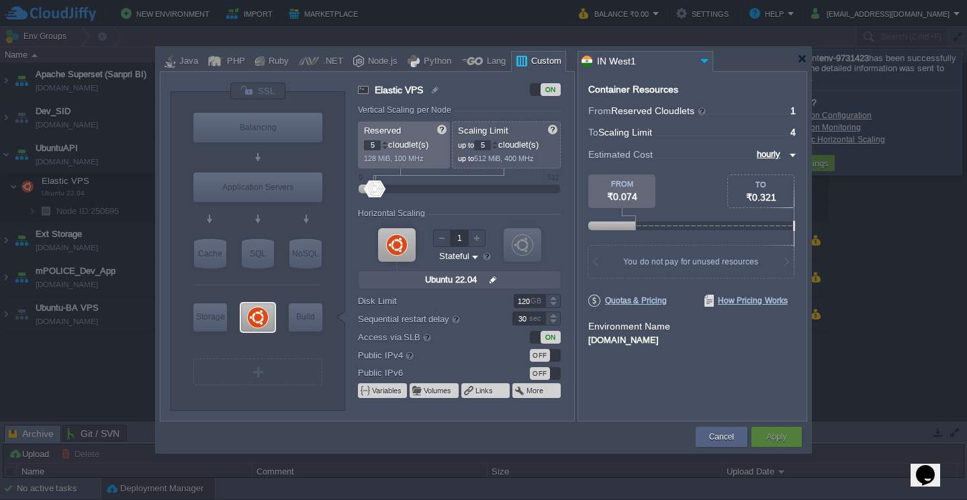
type input "7"
type input "11"
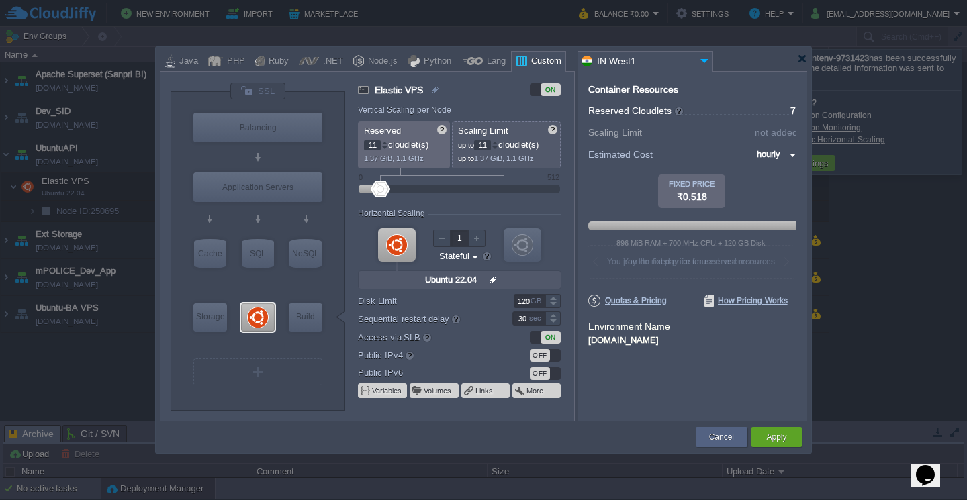
type input "12"
type input "13"
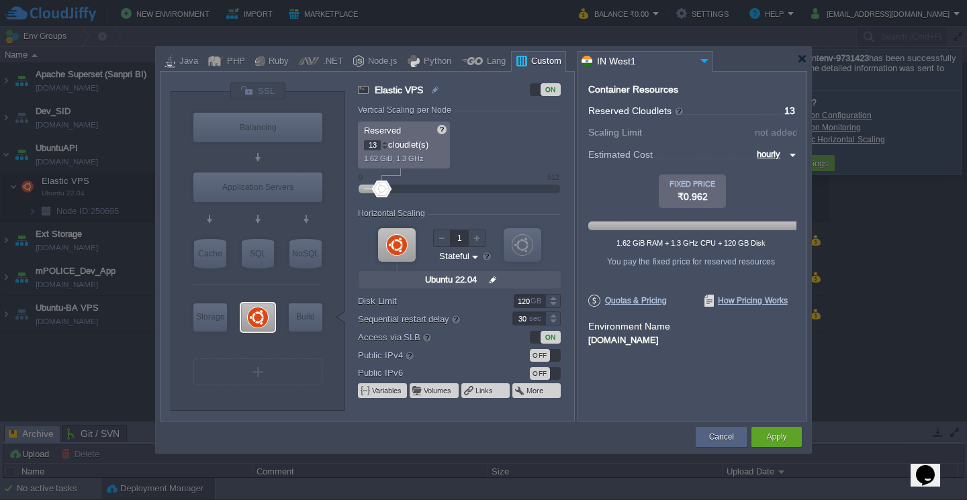
type input "14"
type input "15"
type input "20"
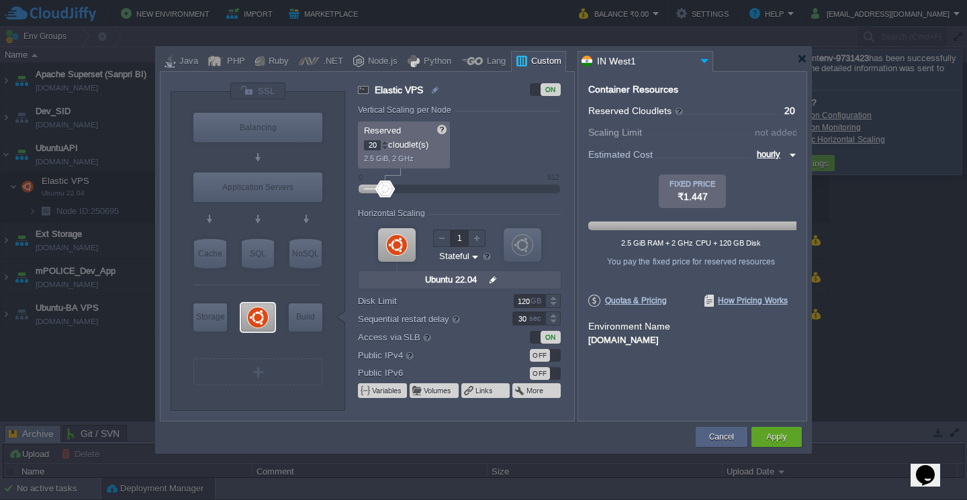
drag, startPoint x: 371, startPoint y: 188, endPoint x: 385, endPoint y: 187, distance: 13.4
click at [385, 187] on div at bounding box center [459, 189] width 172 height 15
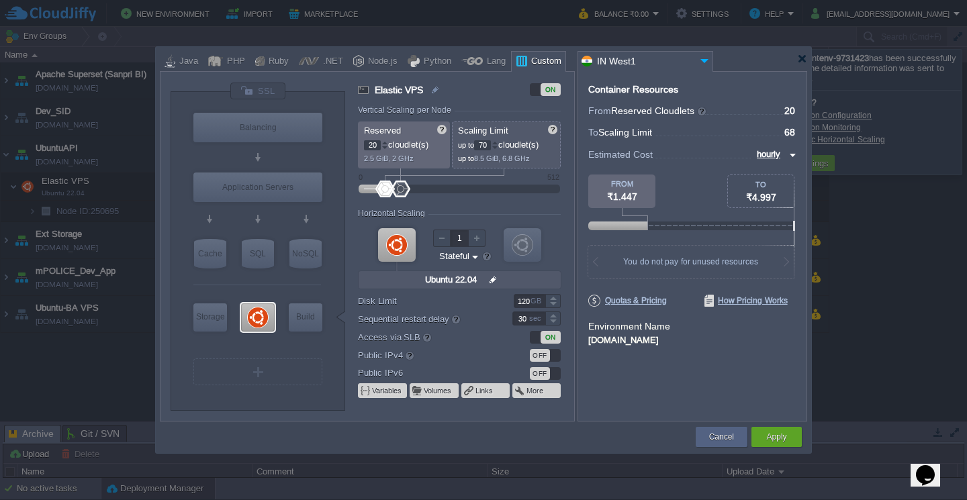
type input "72"
drag, startPoint x: 392, startPoint y: 189, endPoint x: 401, endPoint y: 189, distance: 9.4
click at [401, 189] on div at bounding box center [401, 189] width 19 height 17
click at [383, 187] on div at bounding box center [382, 189] width 19 height 17
click at [384, 144] on div at bounding box center [384, 142] width 7 height 5
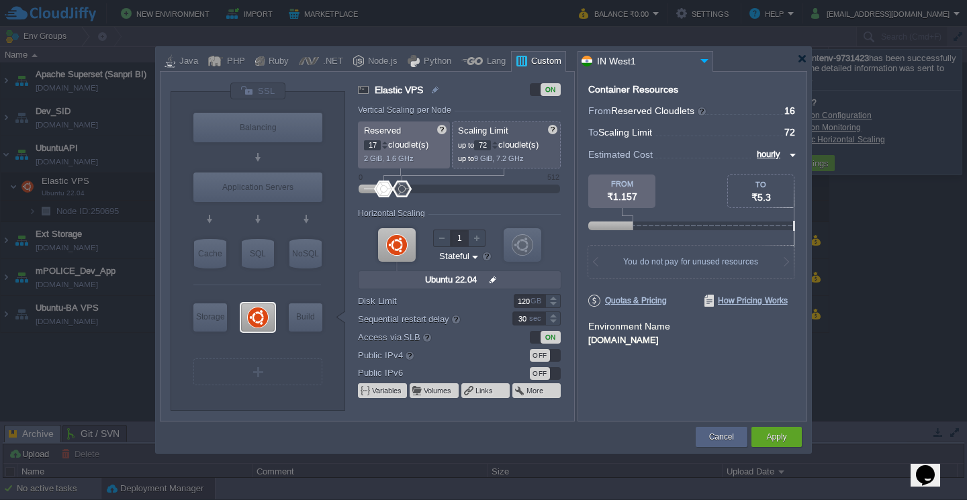
click at [384, 144] on div at bounding box center [384, 142] width 7 height 5
type input "16"
click at [385, 148] on div at bounding box center [384, 148] width 7 height 5
click at [498, 148] on div at bounding box center [494, 148] width 7 height 5
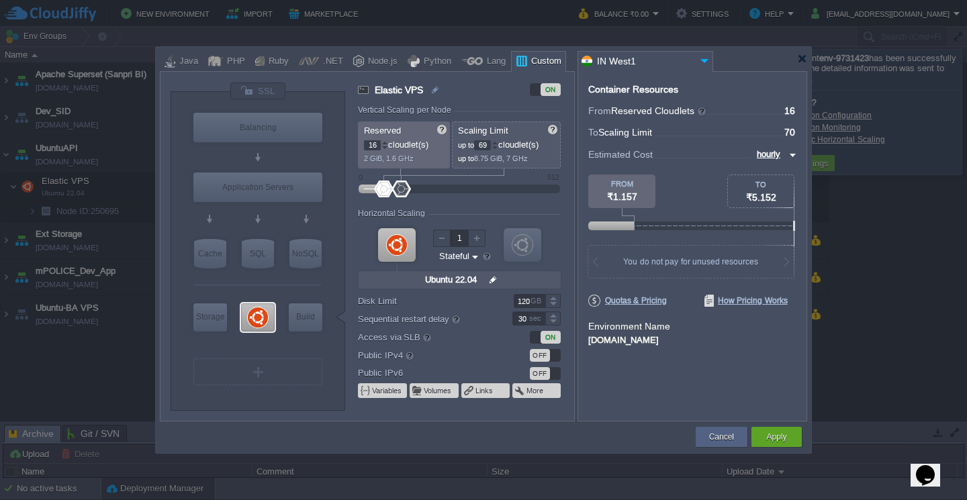
click at [498, 148] on div at bounding box center [494, 148] width 7 height 5
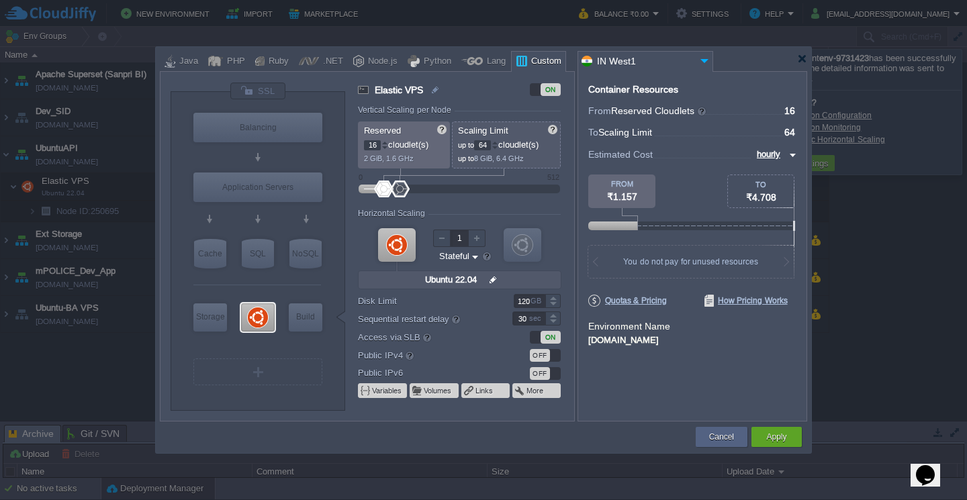
click at [498, 148] on div at bounding box center [494, 148] width 7 height 5
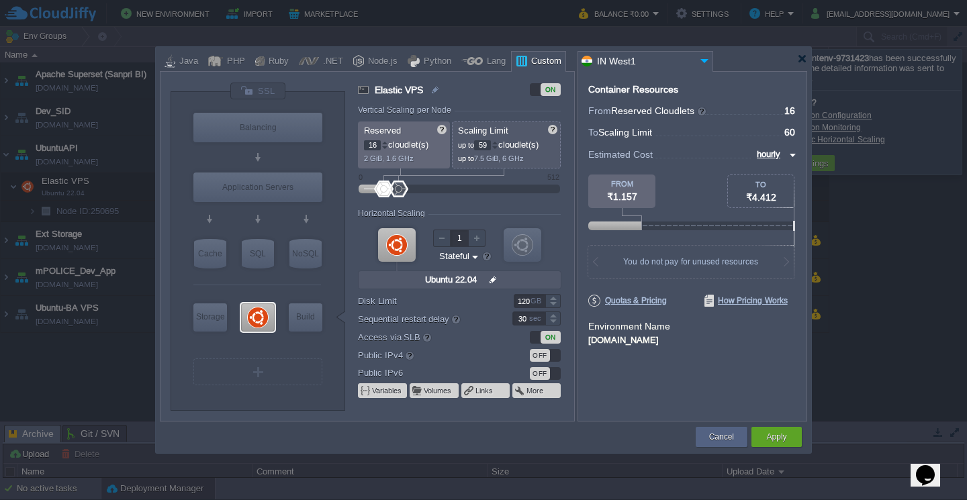
click at [498, 148] on div at bounding box center [494, 148] width 7 height 5
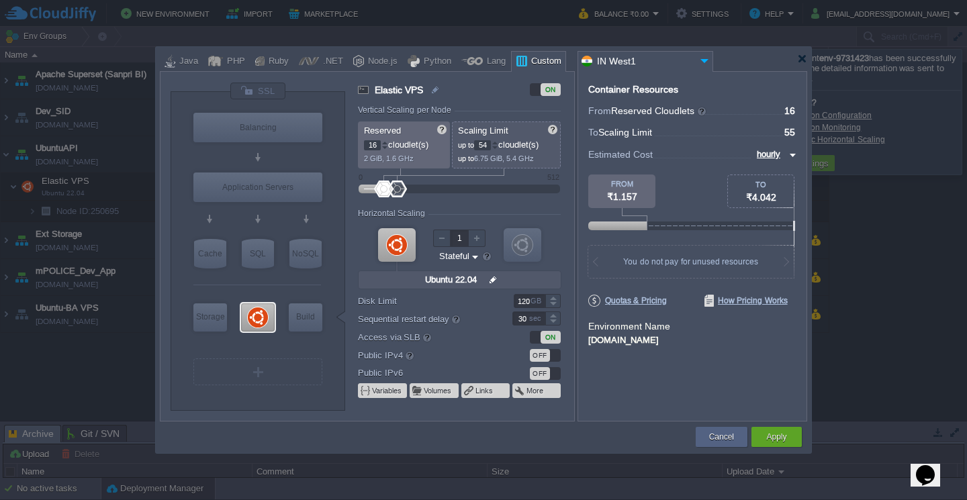
click at [498, 148] on div at bounding box center [494, 148] width 7 height 5
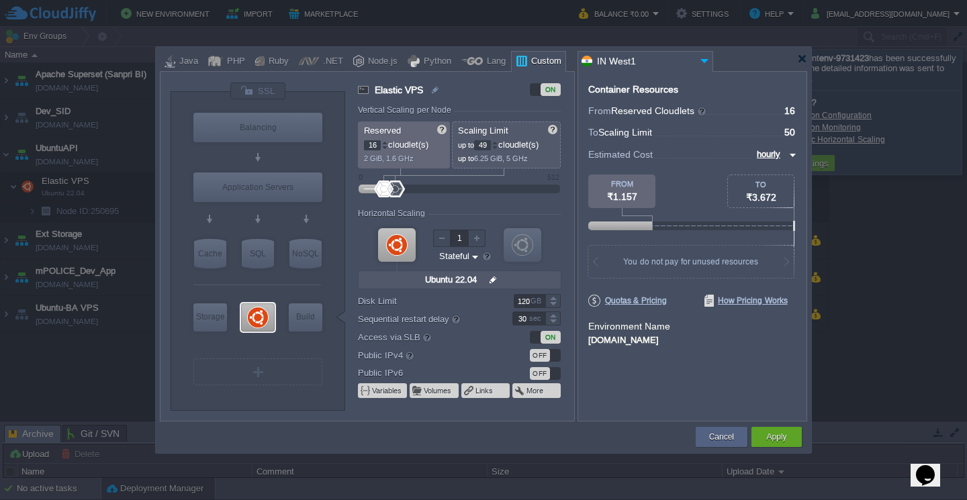
click at [498, 148] on div at bounding box center [494, 148] width 7 height 5
type input "48"
click at [498, 148] on div at bounding box center [494, 148] width 7 height 5
click at [555, 357] on div "OFF" at bounding box center [545, 355] width 31 height 13
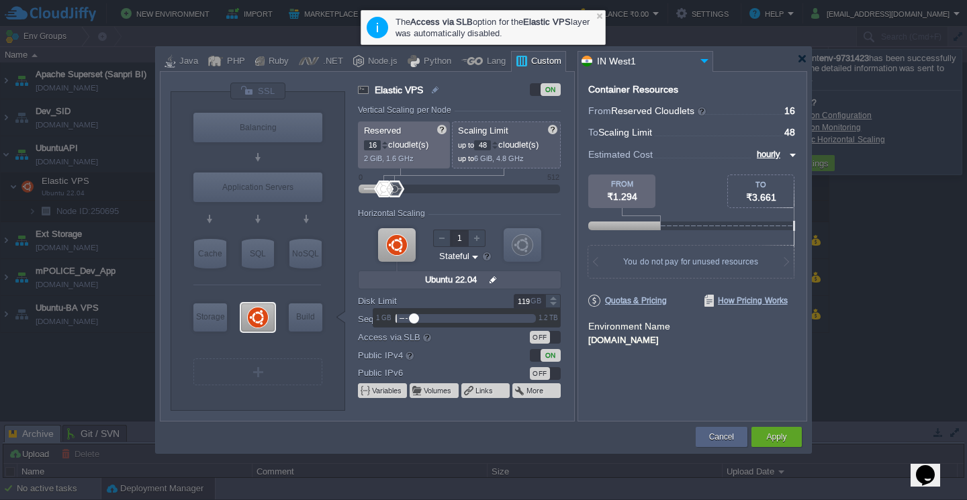
click at [549, 304] on div at bounding box center [552, 304] width 15 height 7
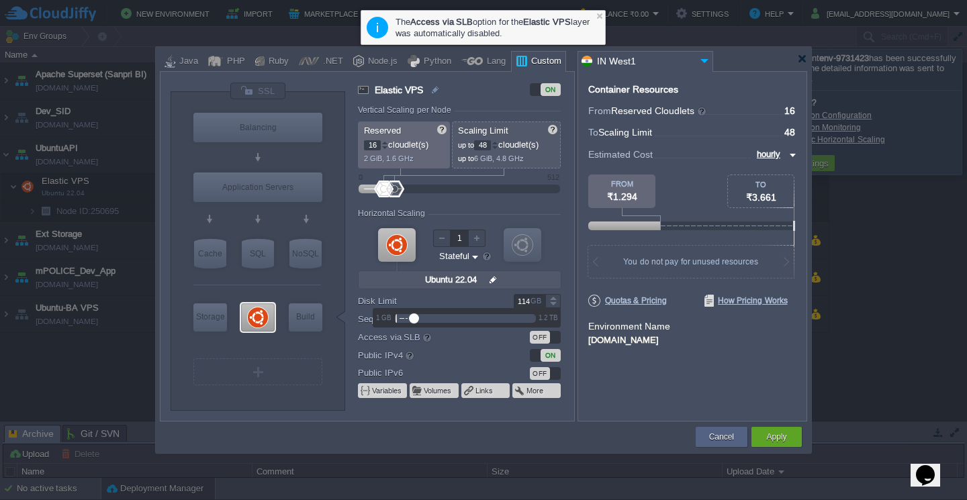
click at [549, 304] on div at bounding box center [552, 304] width 15 height 7
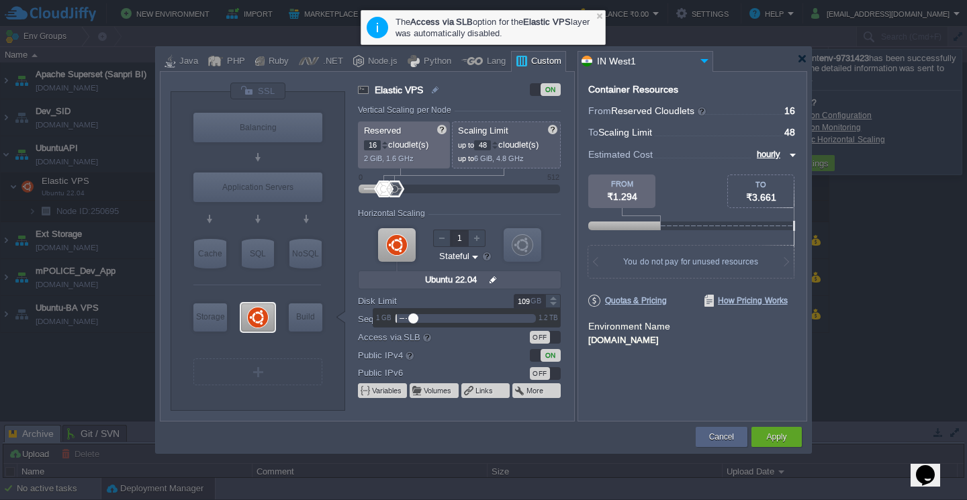
click at [549, 304] on div at bounding box center [552, 304] width 15 height 7
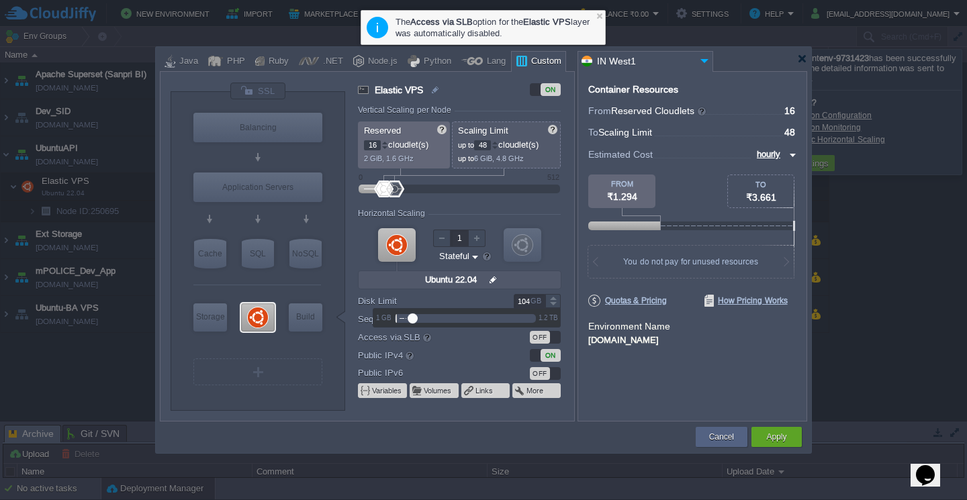
click at [549, 304] on div at bounding box center [552, 304] width 15 height 7
type input "100"
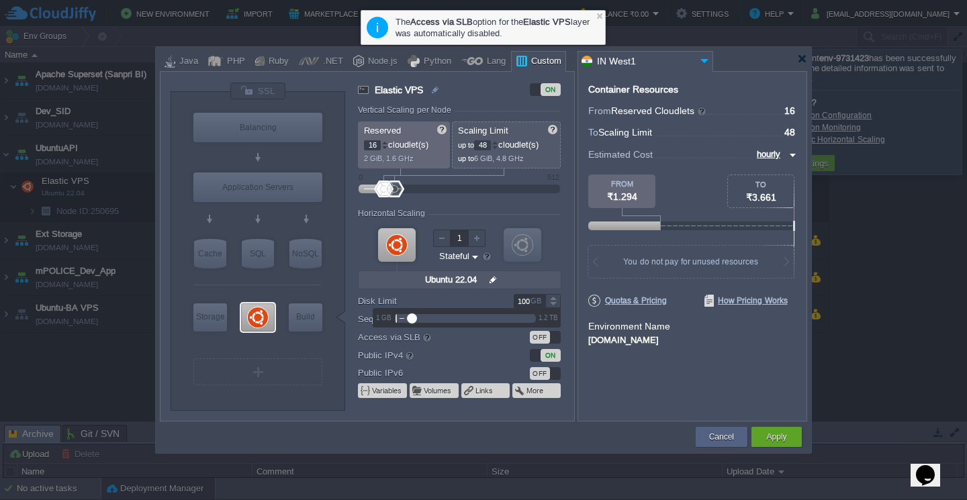
click at [549, 304] on div at bounding box center [552, 304] width 15 height 7
click at [768, 438] on button "Apply" at bounding box center [776, 436] width 20 height 13
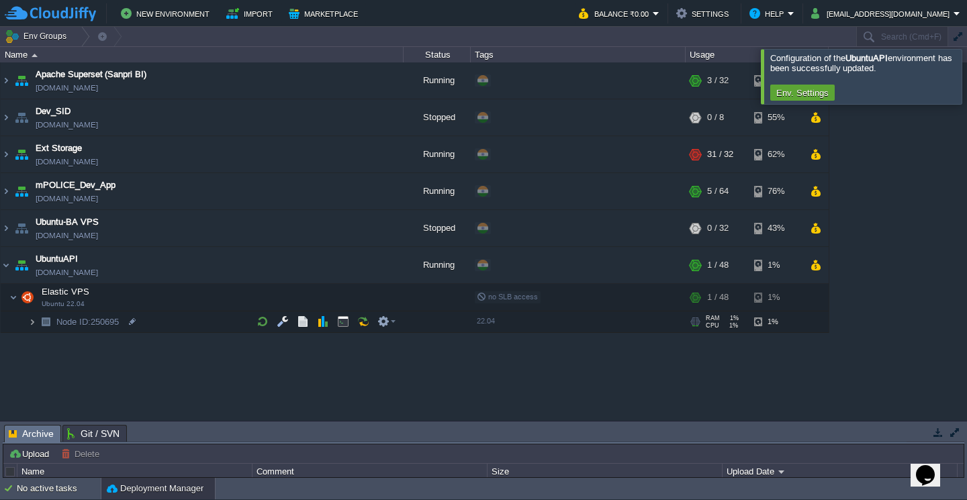
click at [32, 323] on img at bounding box center [32, 322] width 8 height 21
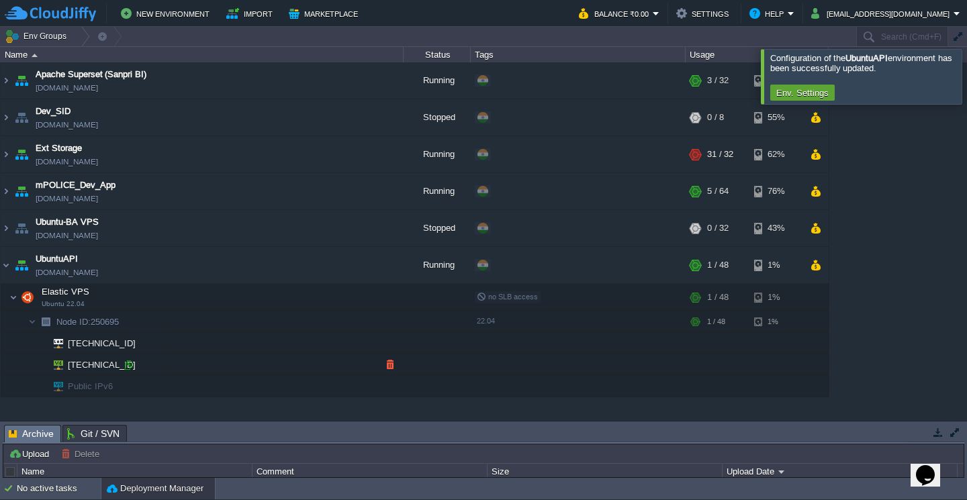
click at [128, 365] on div at bounding box center [128, 365] width 12 height 12
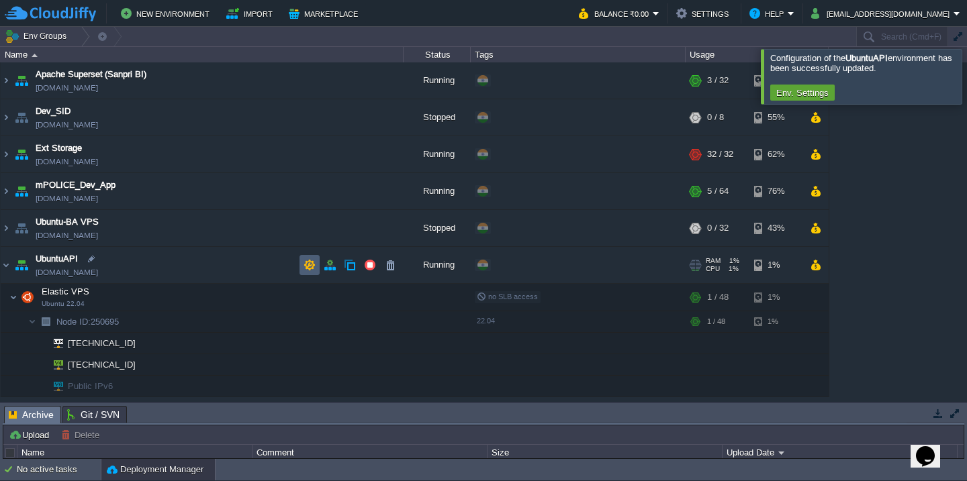
click at [307, 267] on button "button" at bounding box center [309, 265] width 12 height 12
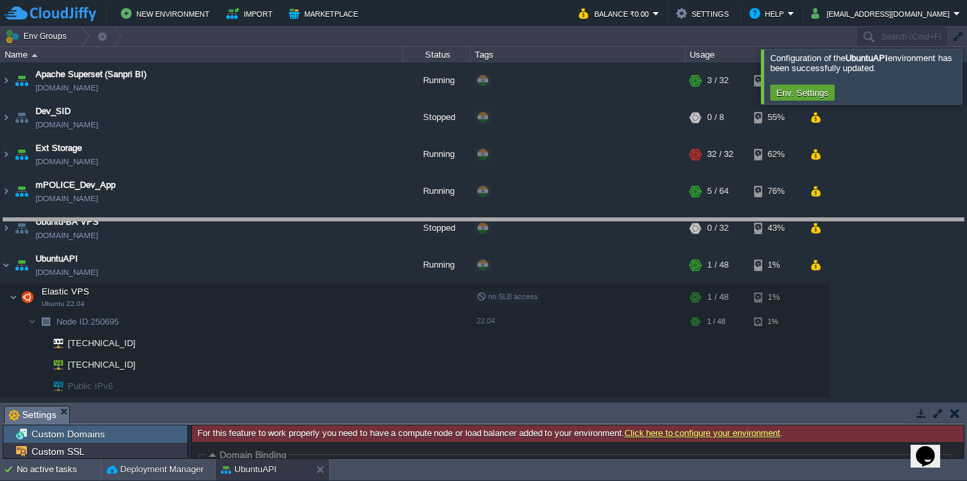
drag, startPoint x: 270, startPoint y: 414, endPoint x: 282, endPoint y: 226, distance: 188.4
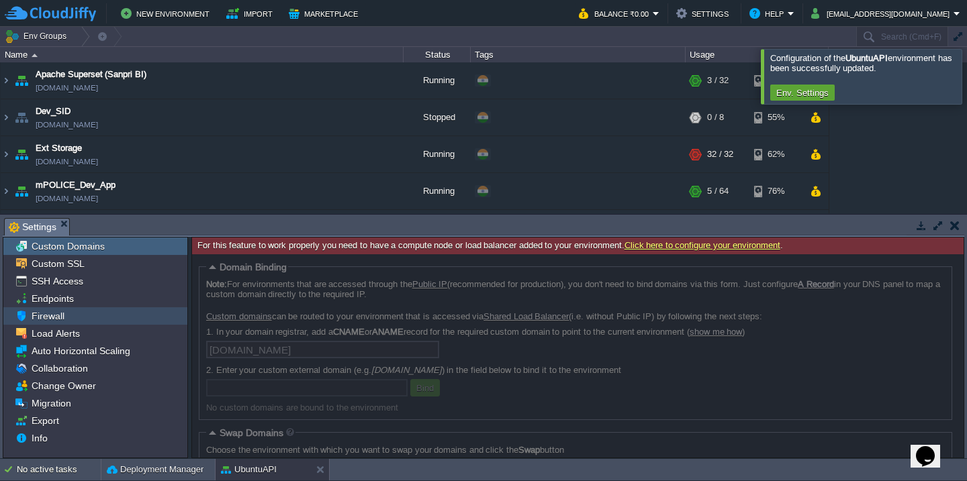
click at [93, 314] on div "Firewall" at bounding box center [95, 315] width 184 height 17
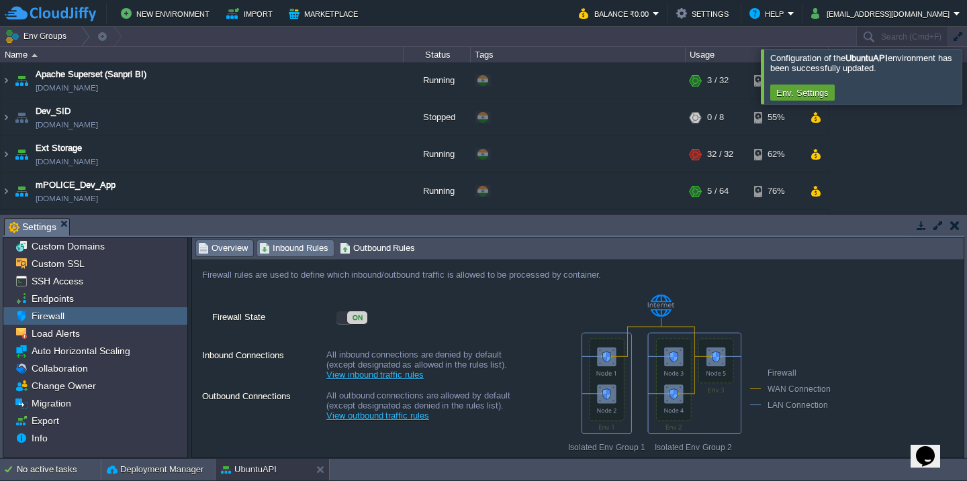
click at [282, 243] on span "Inbound Rules" at bounding box center [293, 248] width 69 height 15
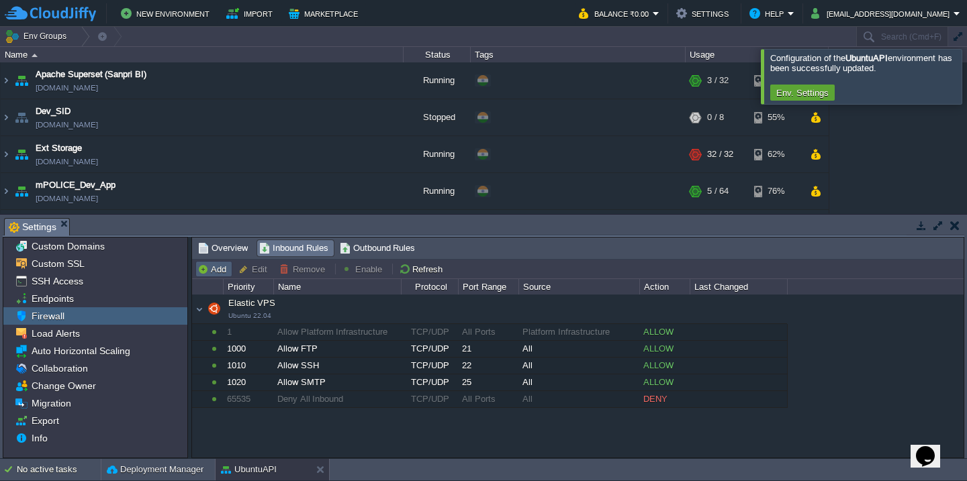
click at [214, 268] on button "Add" at bounding box center [213, 269] width 33 height 12
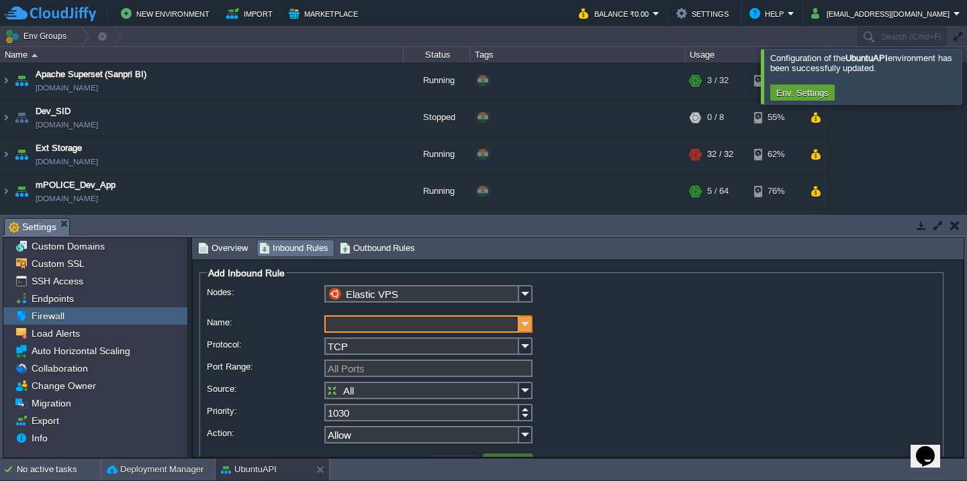
click at [521, 327] on img at bounding box center [525, 324] width 13 height 17
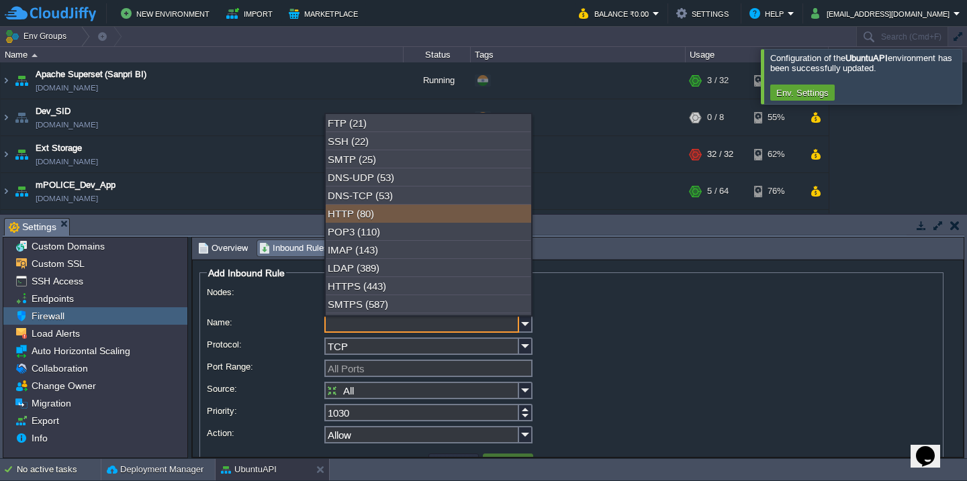
click at [408, 217] on div "HTTP (80)" at bounding box center [428, 214] width 205 height 18
type input "HTTP"
type input "80"
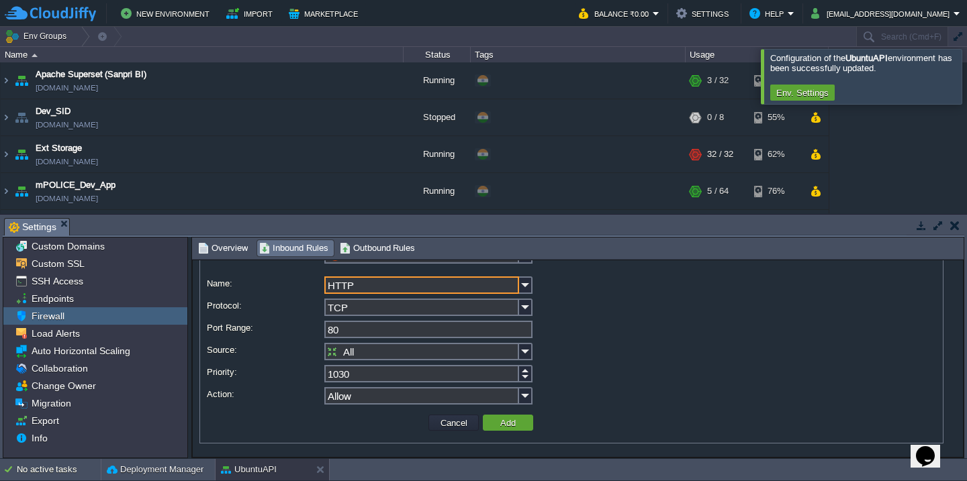
scroll to position [40, 0]
click at [516, 422] on button "Add" at bounding box center [507, 423] width 23 height 12
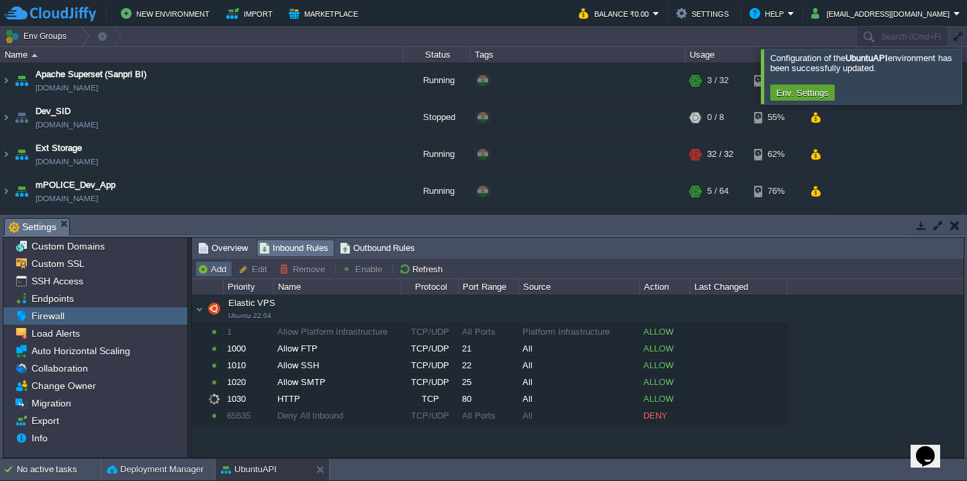
click at [222, 273] on button "Add" at bounding box center [213, 269] width 33 height 12
type input "Elastic VPS"
type input "1040"
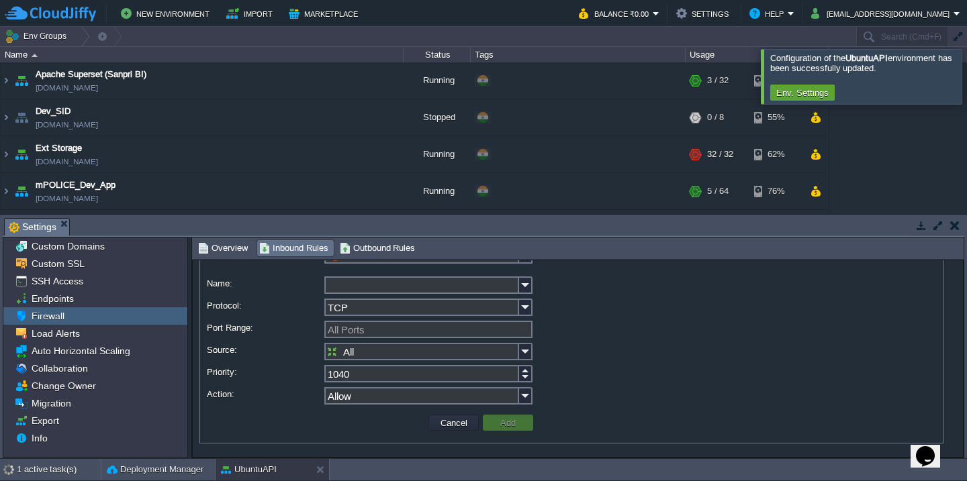
scroll to position [0, 0]
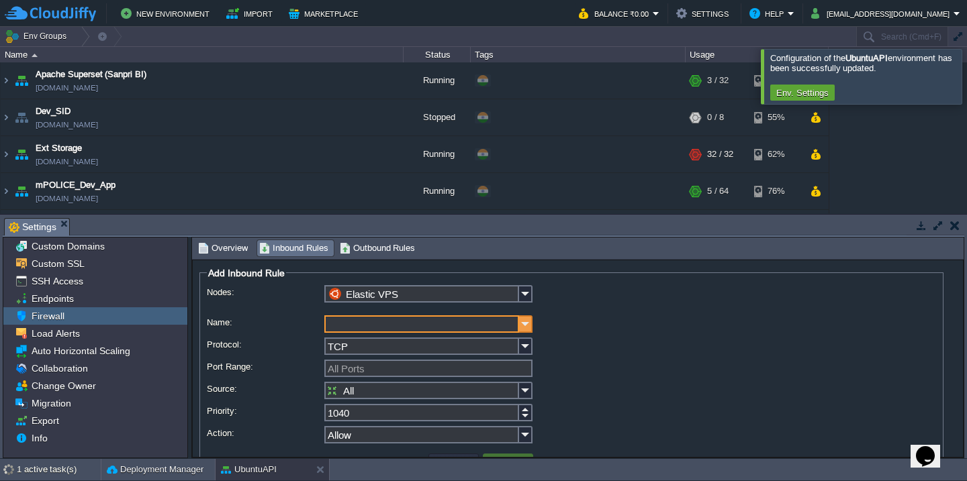
click at [526, 324] on img at bounding box center [525, 324] width 13 height 17
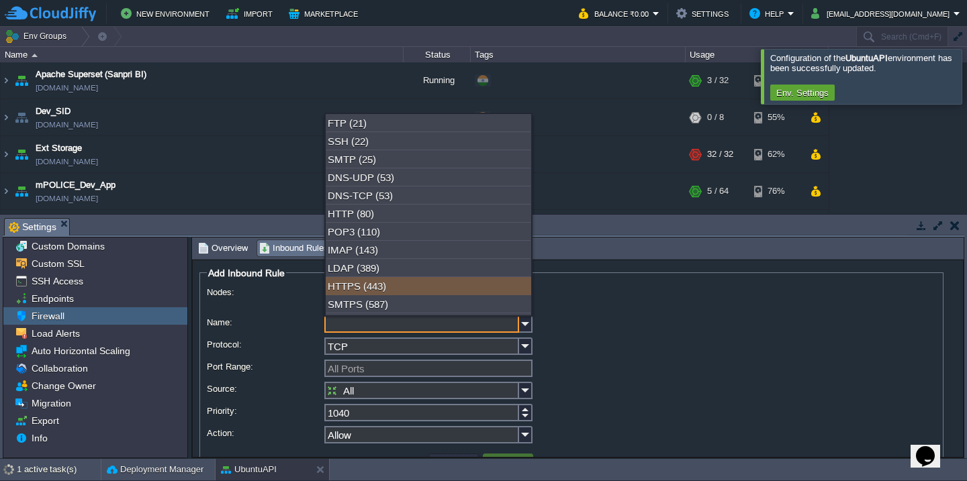
click at [399, 294] on div "HTTPS (443)" at bounding box center [428, 286] width 205 height 18
type input "HTTPS"
type input "443"
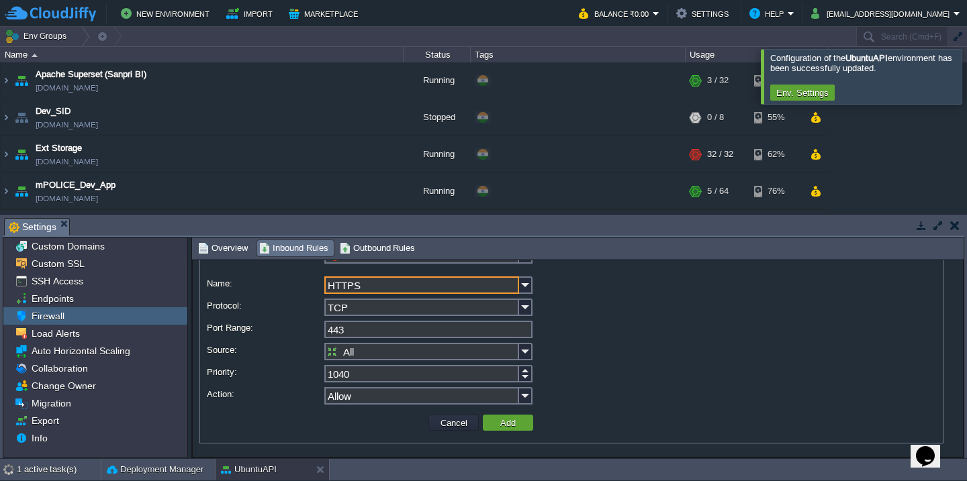
scroll to position [40, 0]
click at [508, 423] on button "Add" at bounding box center [507, 423] width 23 height 12
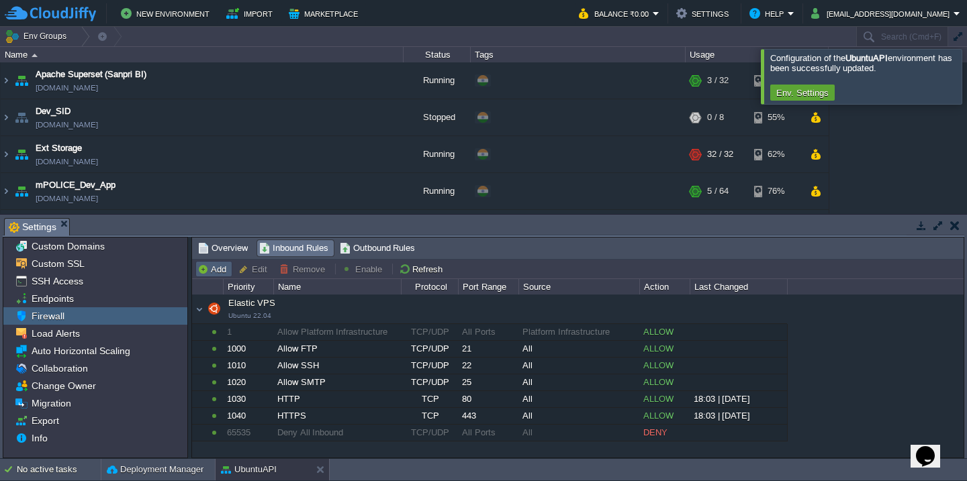
click at [218, 264] on button "Add" at bounding box center [213, 269] width 33 height 12
type input "Elastic VPS"
type input "1050"
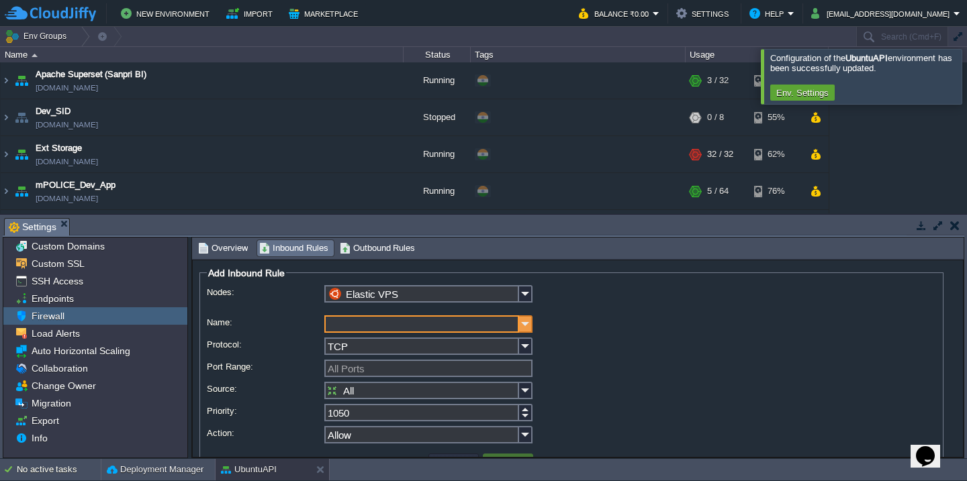
click at [525, 328] on img at bounding box center [525, 324] width 13 height 17
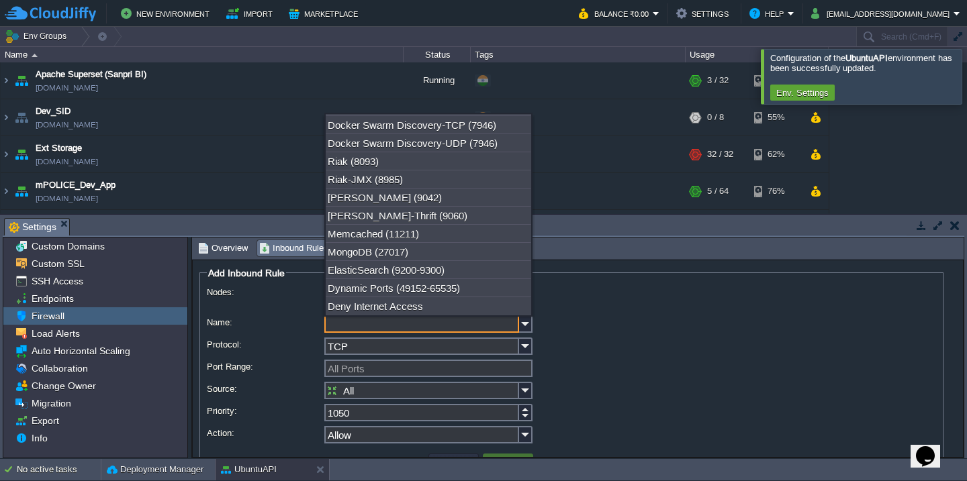
scroll to position [475, 0]
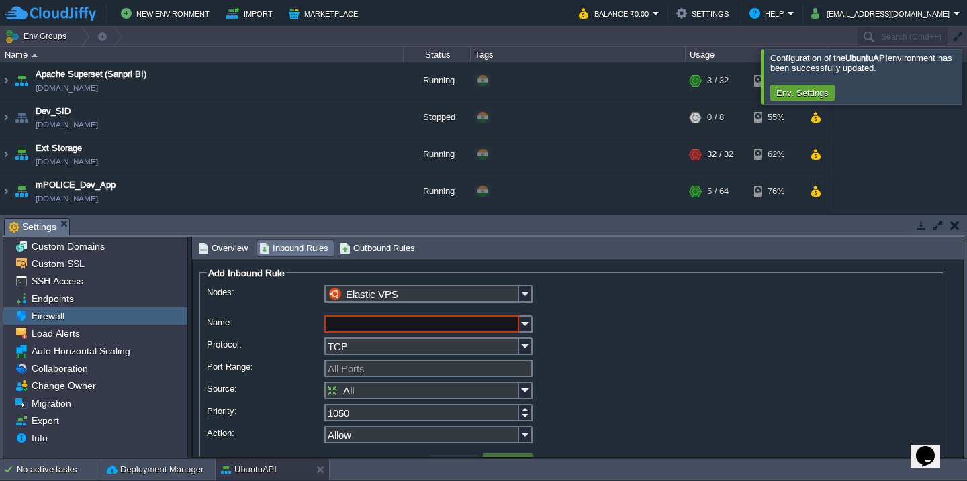
click at [669, 327] on div at bounding box center [571, 325] width 729 height 19
click at [234, 250] on span "Overview" at bounding box center [223, 248] width 50 height 15
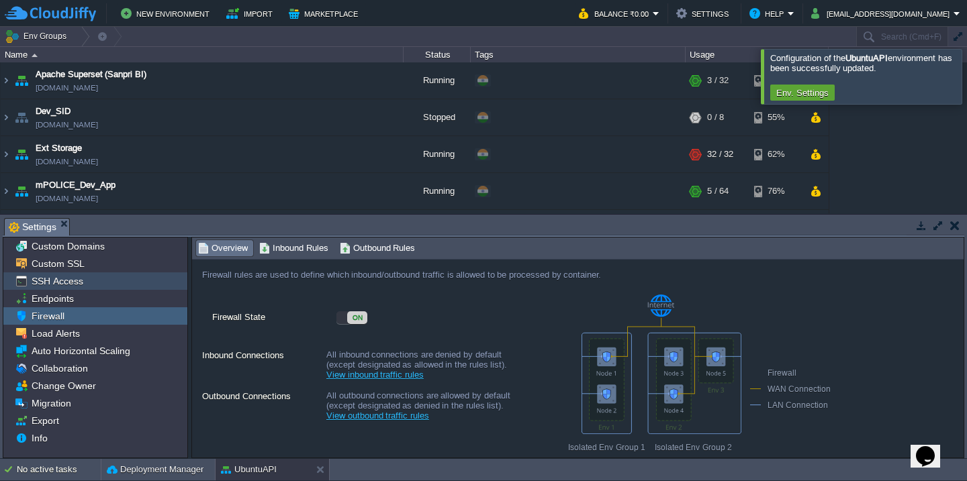
click at [65, 287] on span "SSH Access" at bounding box center [57, 281] width 56 height 12
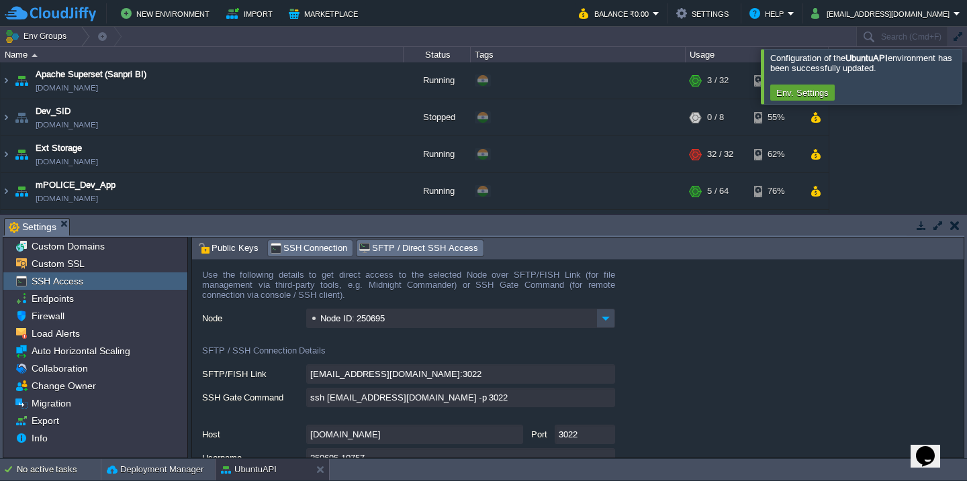
click at [319, 250] on span "SSH Connection" at bounding box center [309, 248] width 78 height 15
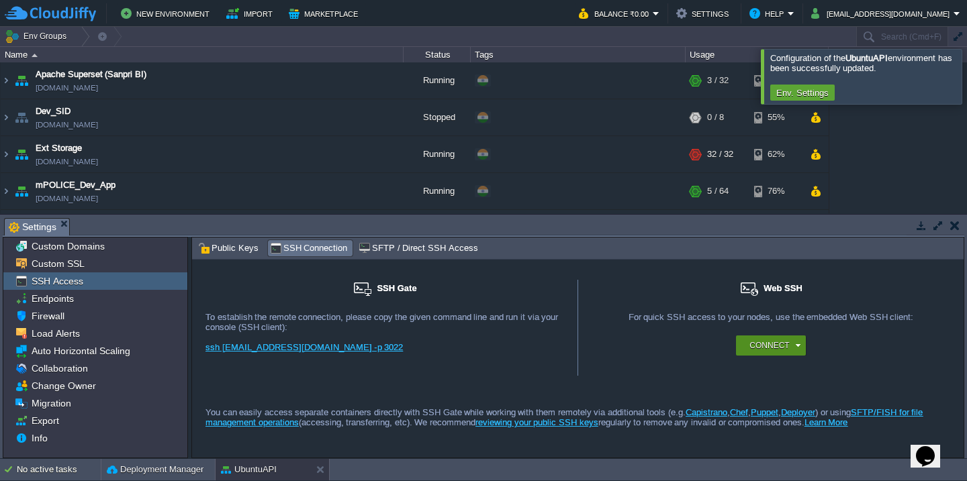
click at [768, 349] on button "Connect" at bounding box center [769, 345] width 40 height 13
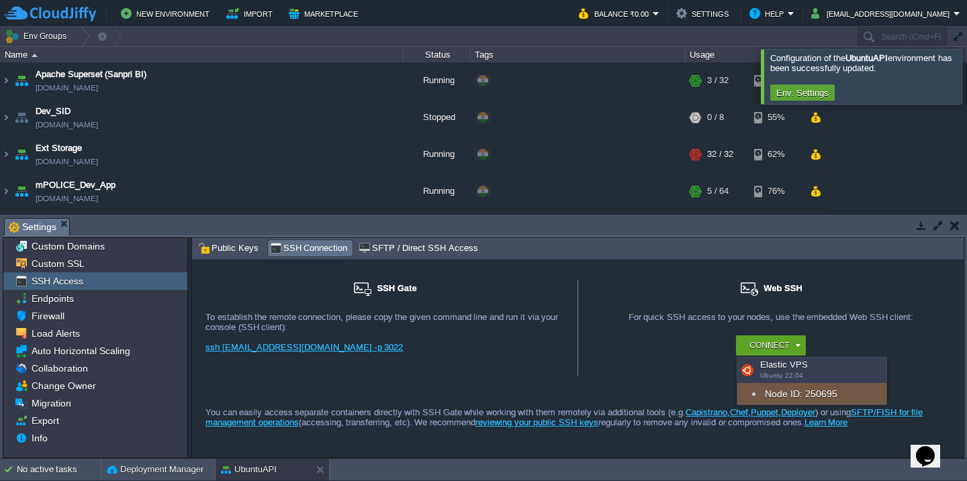
click at [800, 399] on div "Node ID: 250695" at bounding box center [811, 393] width 149 height 21
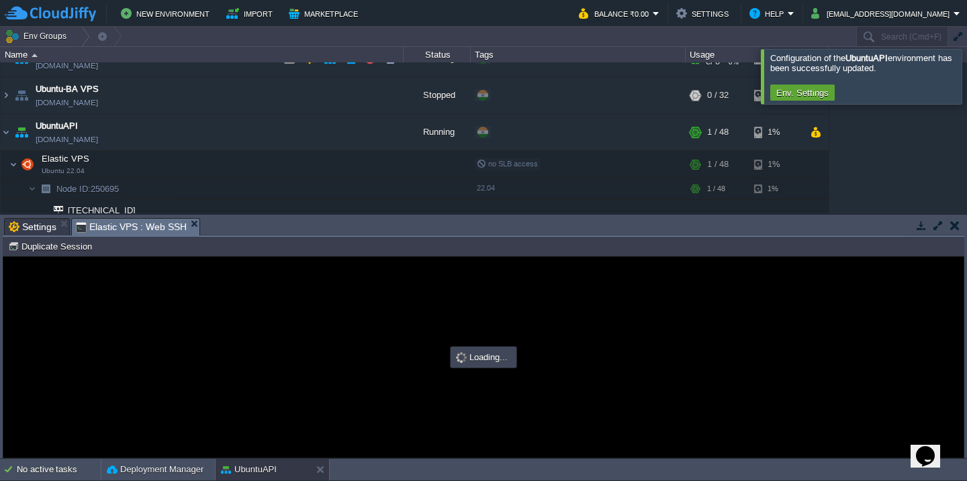
scroll to position [0, 0]
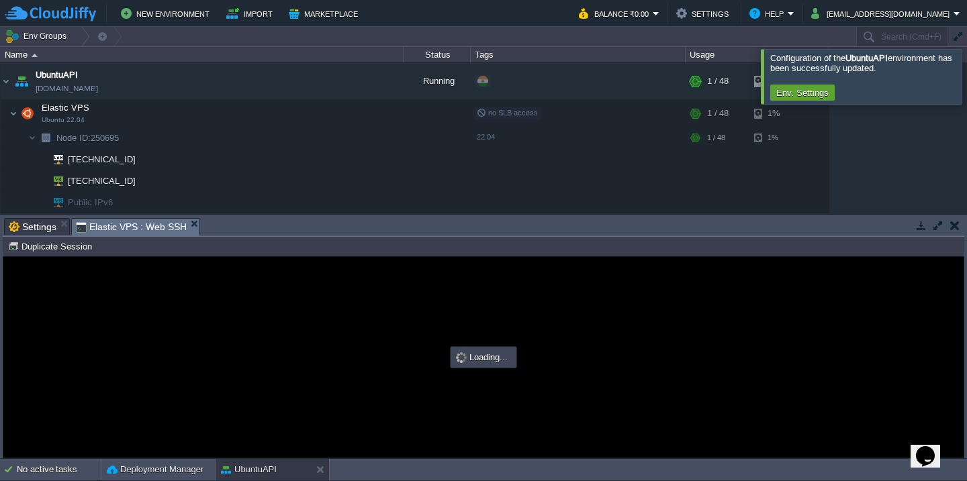
type input "#000000"
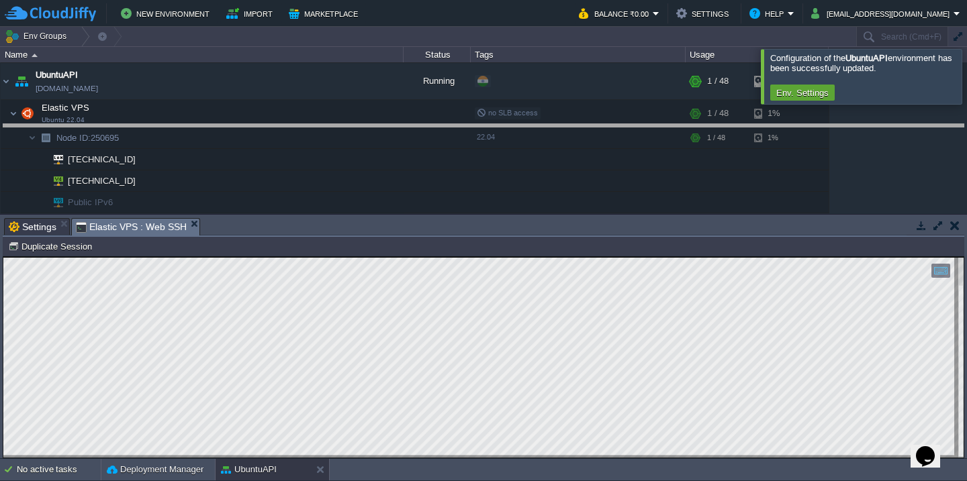
drag, startPoint x: 485, startPoint y: 236, endPoint x: 491, endPoint y: 134, distance: 102.9
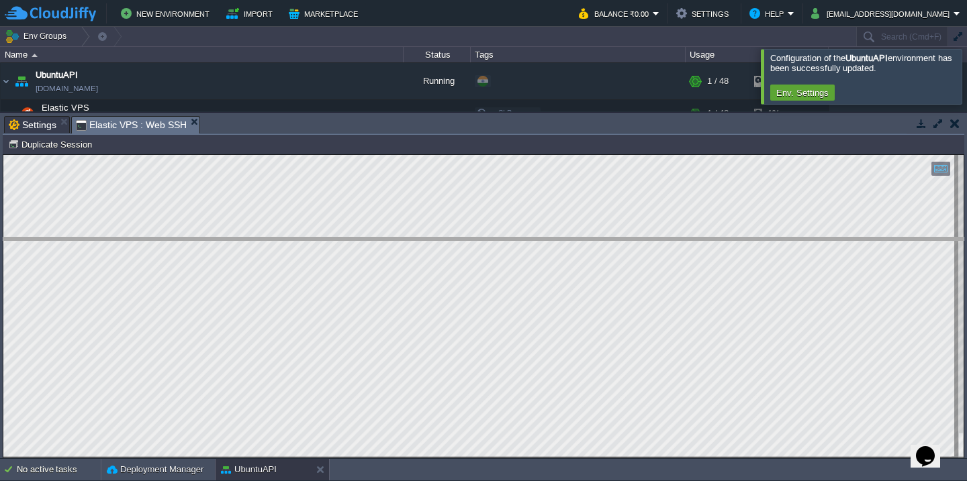
drag, startPoint x: 291, startPoint y: 131, endPoint x: 312, endPoint y: 260, distance: 130.6
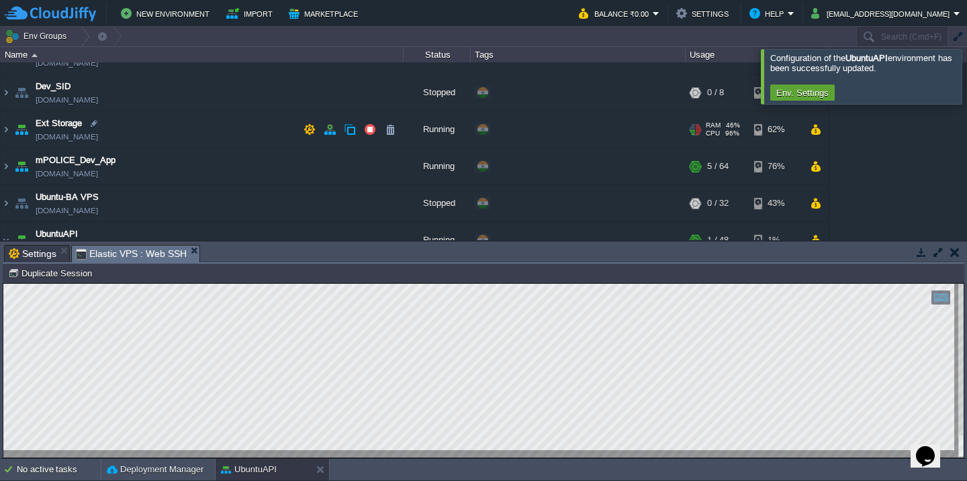
scroll to position [67, 0]
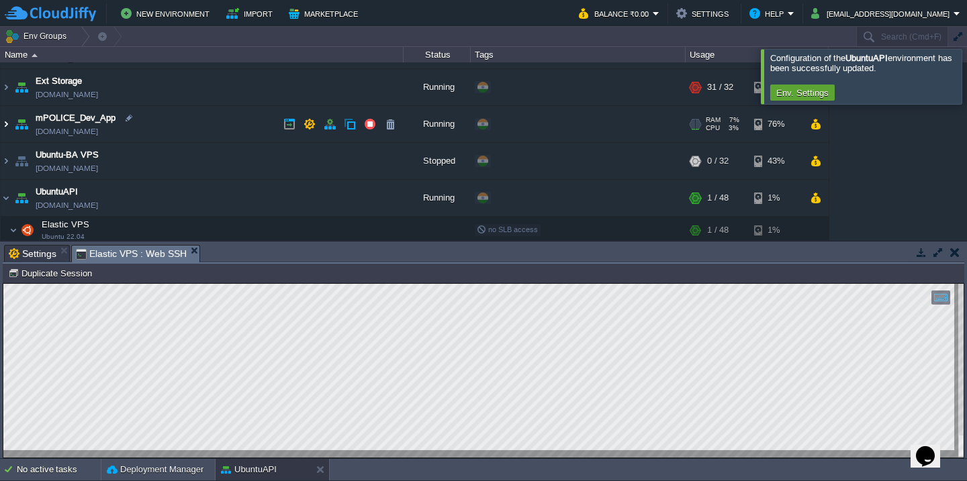
click at [6, 124] on img at bounding box center [6, 124] width 11 height 36
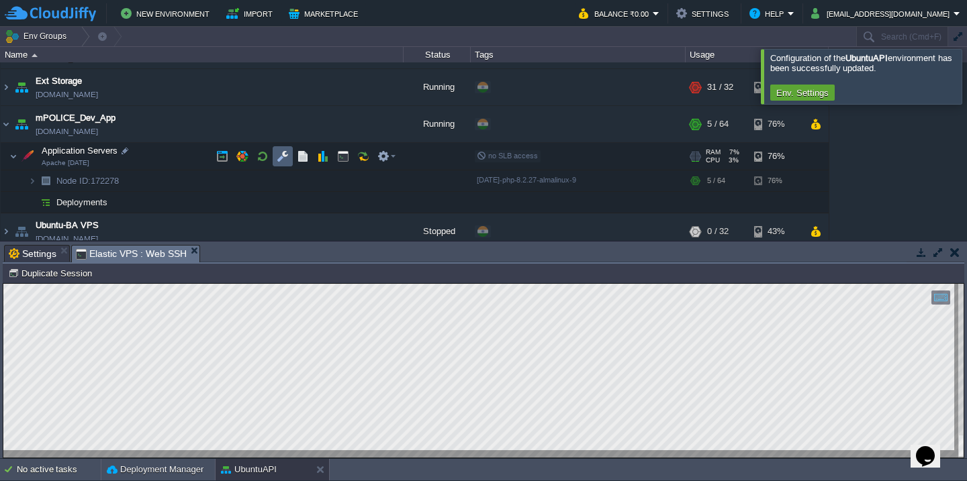
click at [285, 158] on button "button" at bounding box center [283, 156] width 12 height 12
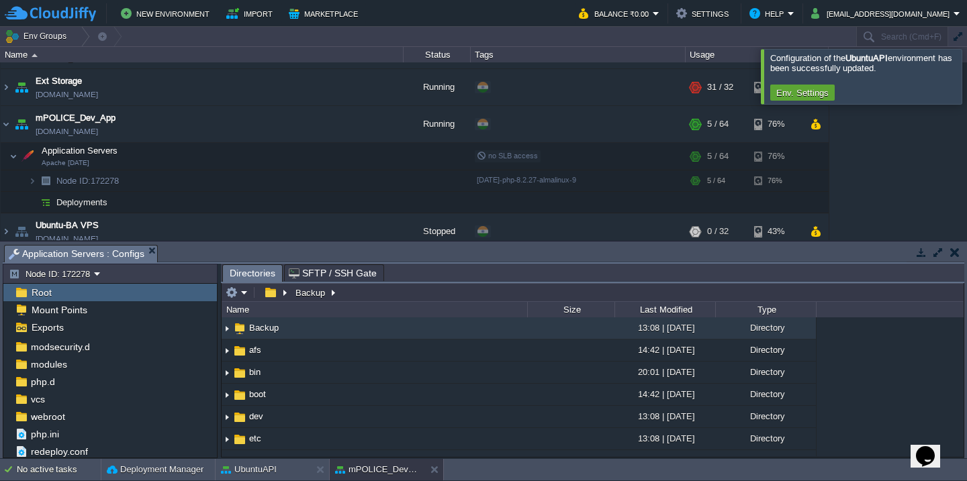
scroll to position [0, 0]
click at [97, 414] on div "webroot" at bounding box center [110, 416] width 214 height 17
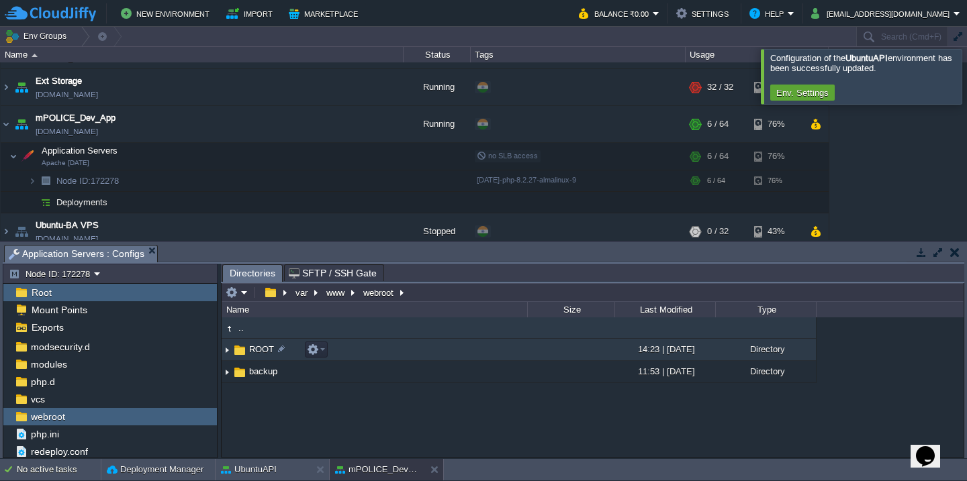
click at [377, 354] on td "ROOT" at bounding box center [374, 350] width 305 height 22
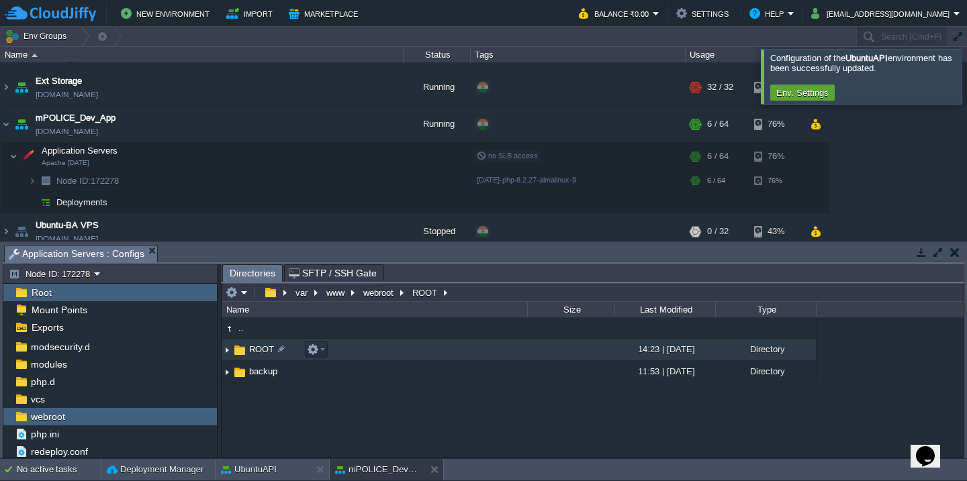
click at [377, 354] on td "ROOT" at bounding box center [374, 350] width 305 height 22
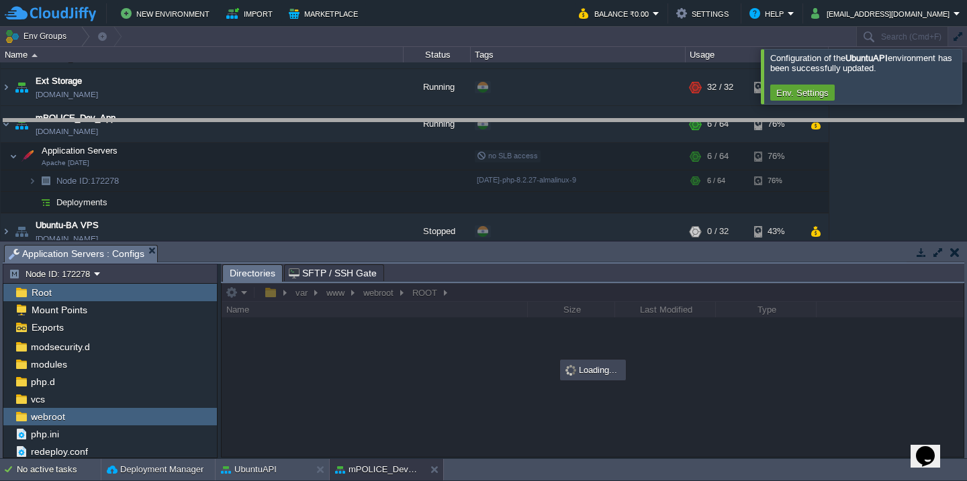
drag, startPoint x: 457, startPoint y: 260, endPoint x: 457, endPoint y: 244, distance: 15.4
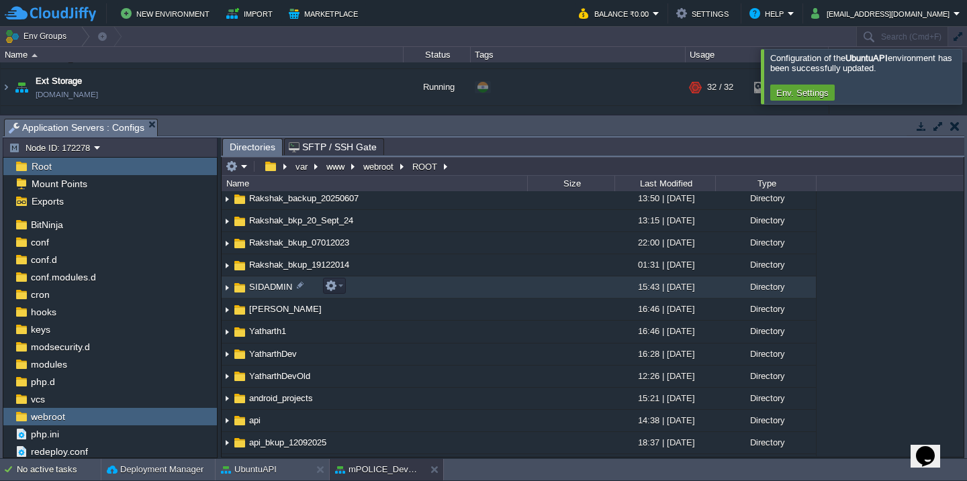
scroll to position [403, 0]
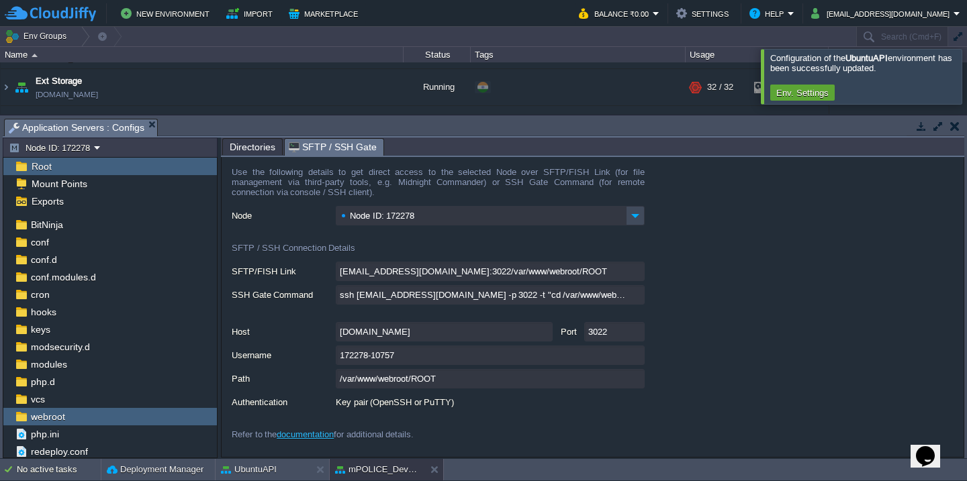
click at [250, 150] on span "Directories" at bounding box center [253, 147] width 46 height 16
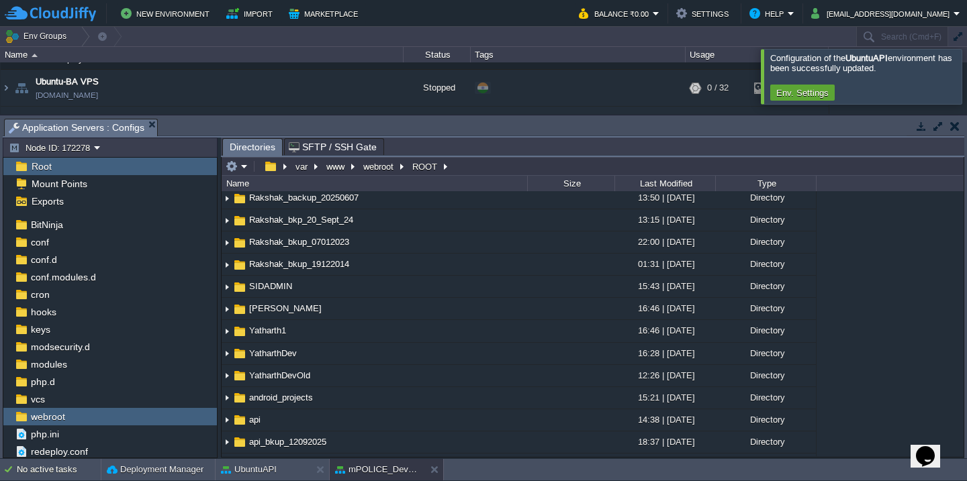
scroll to position [222, 0]
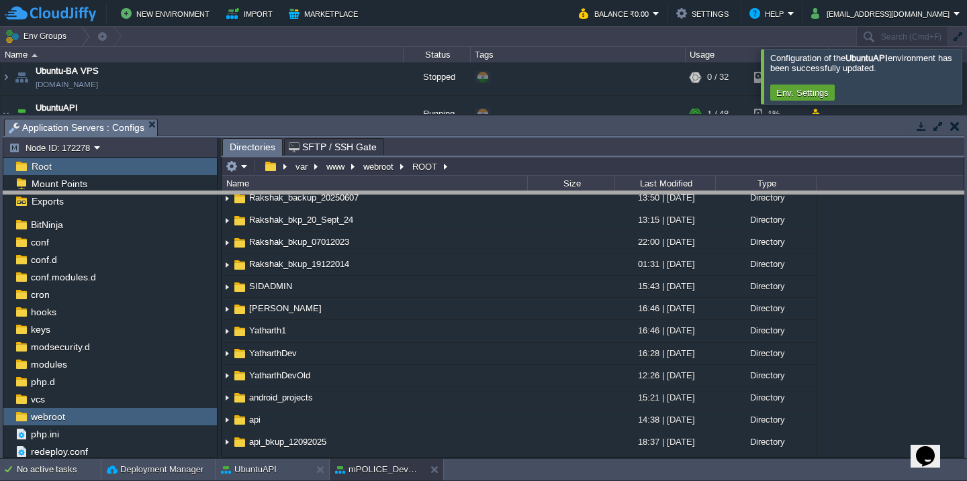
drag, startPoint x: 291, startPoint y: 132, endPoint x: 291, endPoint y: 203, distance: 70.5
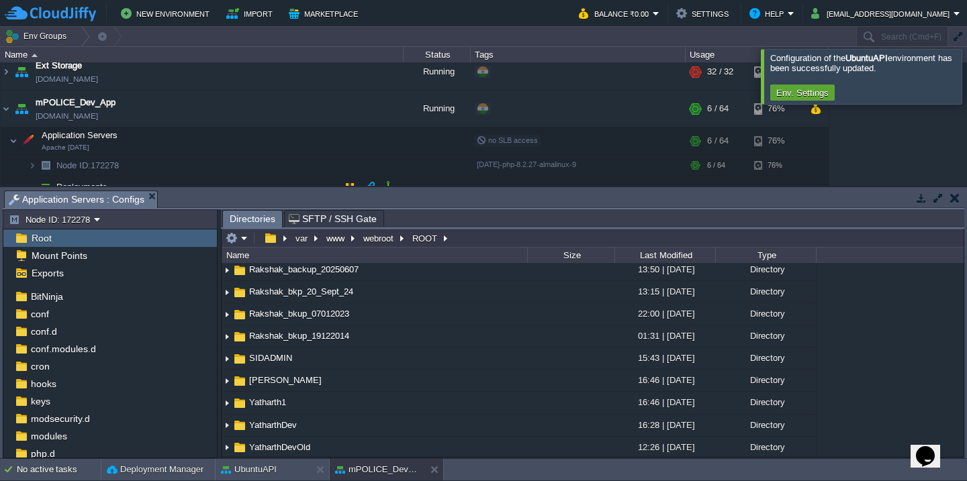
scroll to position [81, 0]
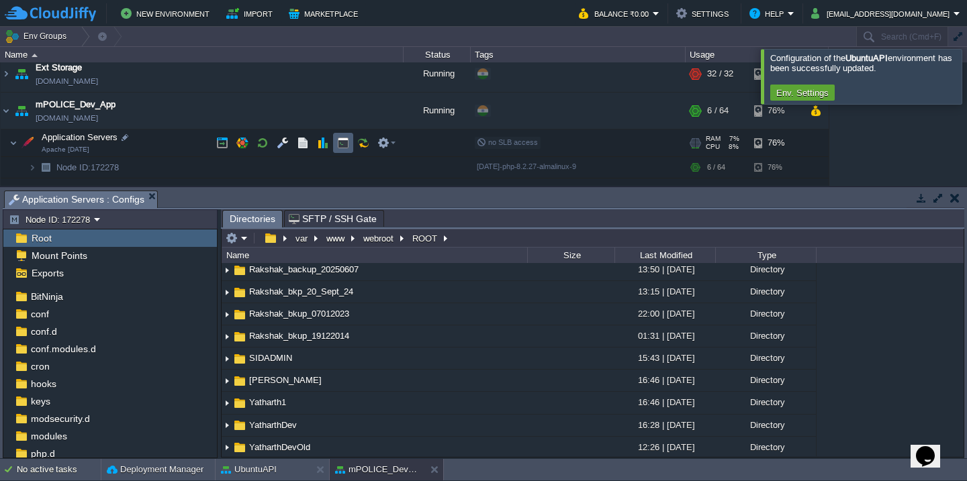
click at [341, 146] on button "button" at bounding box center [343, 143] width 12 height 12
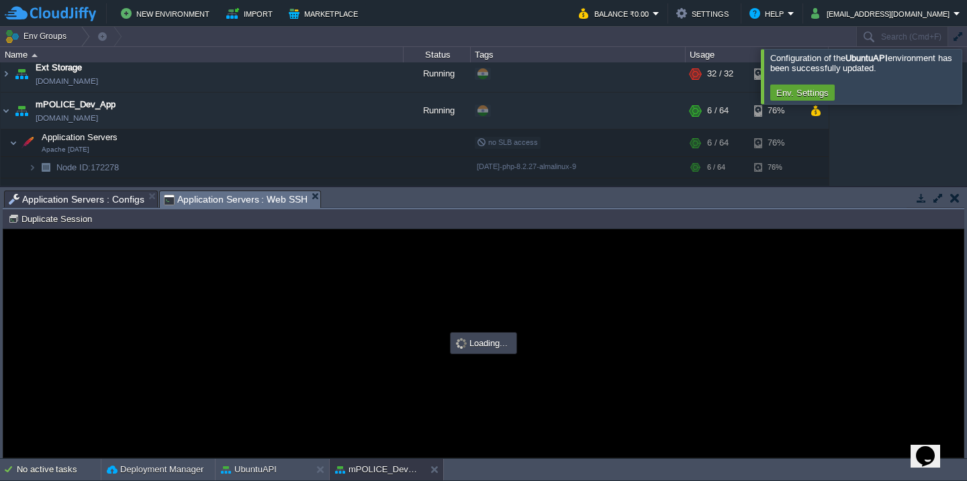
scroll to position [0, 0]
type input "#000000"
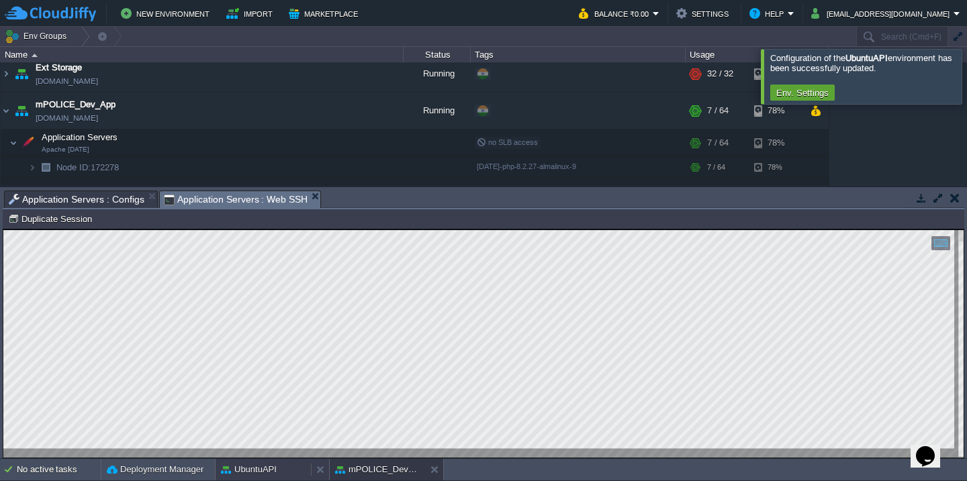
click at [271, 471] on button "UbuntuAPI" at bounding box center [249, 469] width 56 height 13
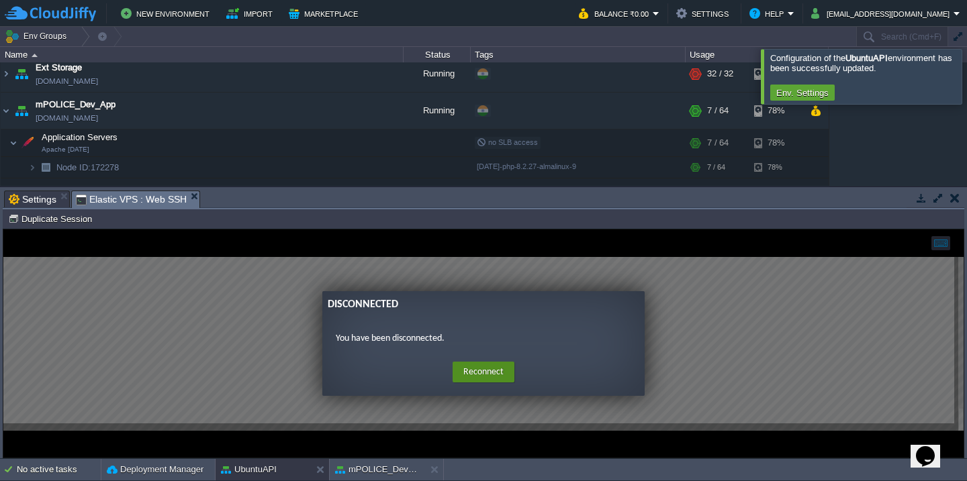
click at [476, 378] on button "Reconnect" at bounding box center [484, 372] width 62 height 21
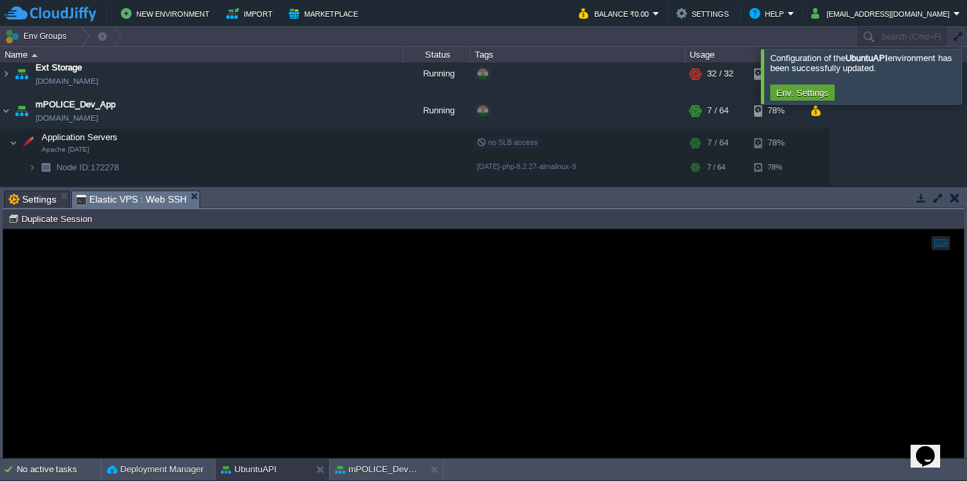
scroll to position [10, 0]
click at [259, 273] on div at bounding box center [483, 344] width 960 height 228
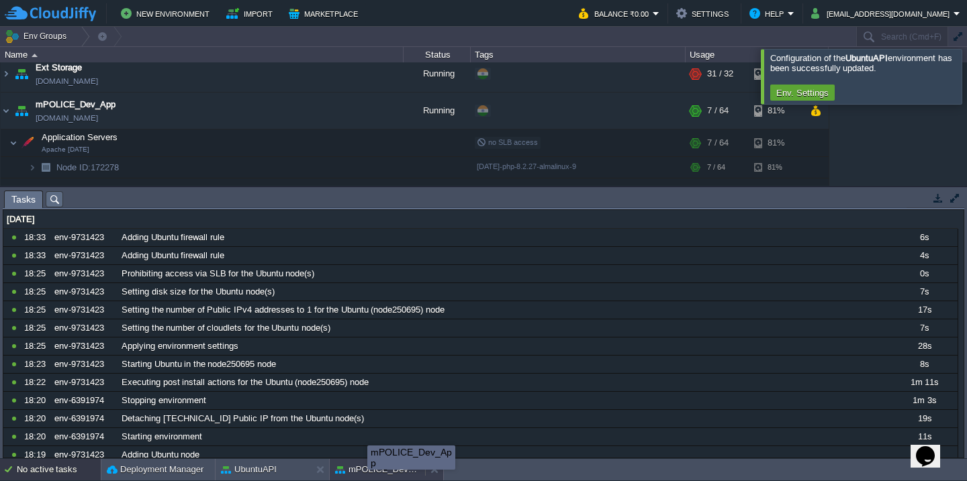
click at [367, 469] on button "mPOLICE_Dev_App" at bounding box center [377, 469] width 85 height 13
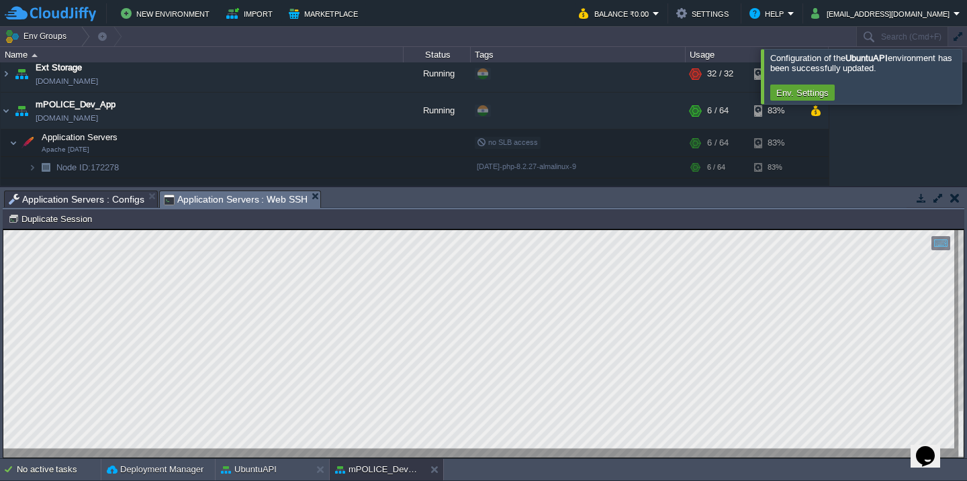
click at [935, 197] on button "button" at bounding box center [938, 198] width 12 height 12
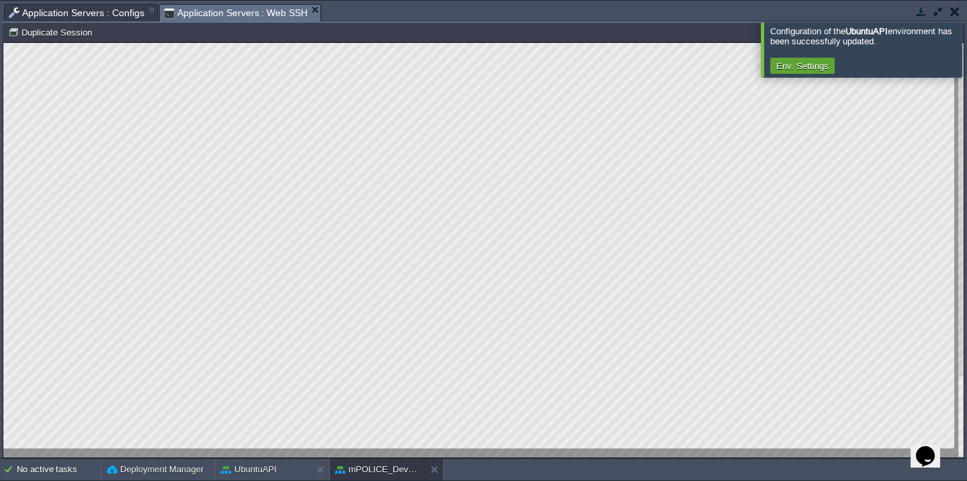
type textarea "composer require firebase/php-jwt"
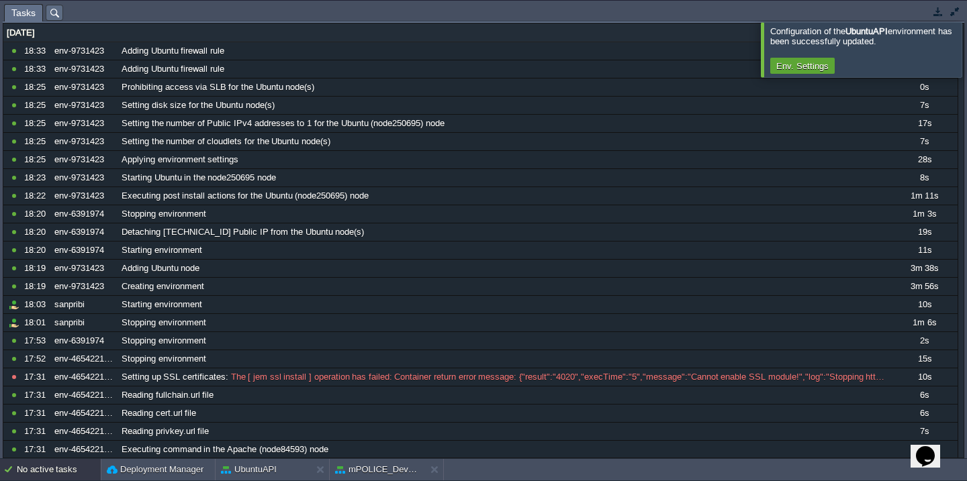
click at [951, 11] on button "button" at bounding box center [955, 11] width 12 height 12
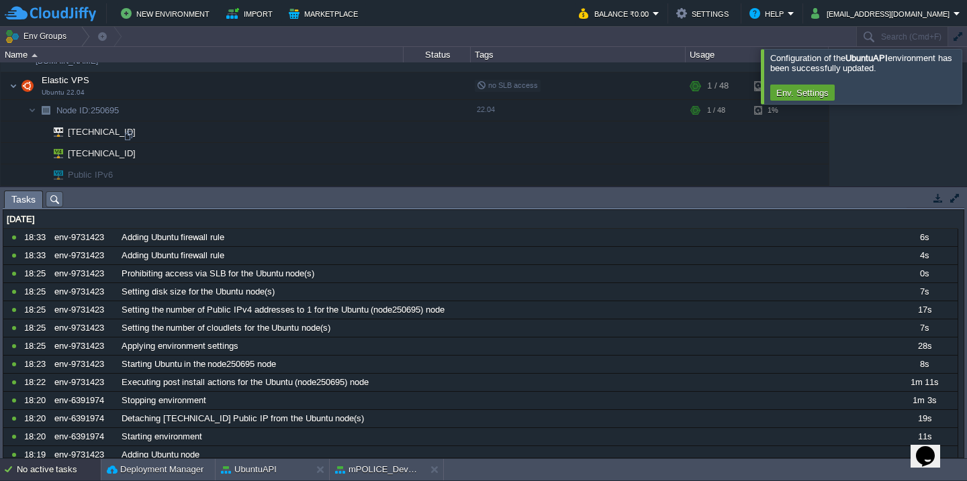
scroll to position [282, 0]
click at [126, 153] on div at bounding box center [128, 154] width 12 height 12
